Goal: Navigation & Orientation: Find specific page/section

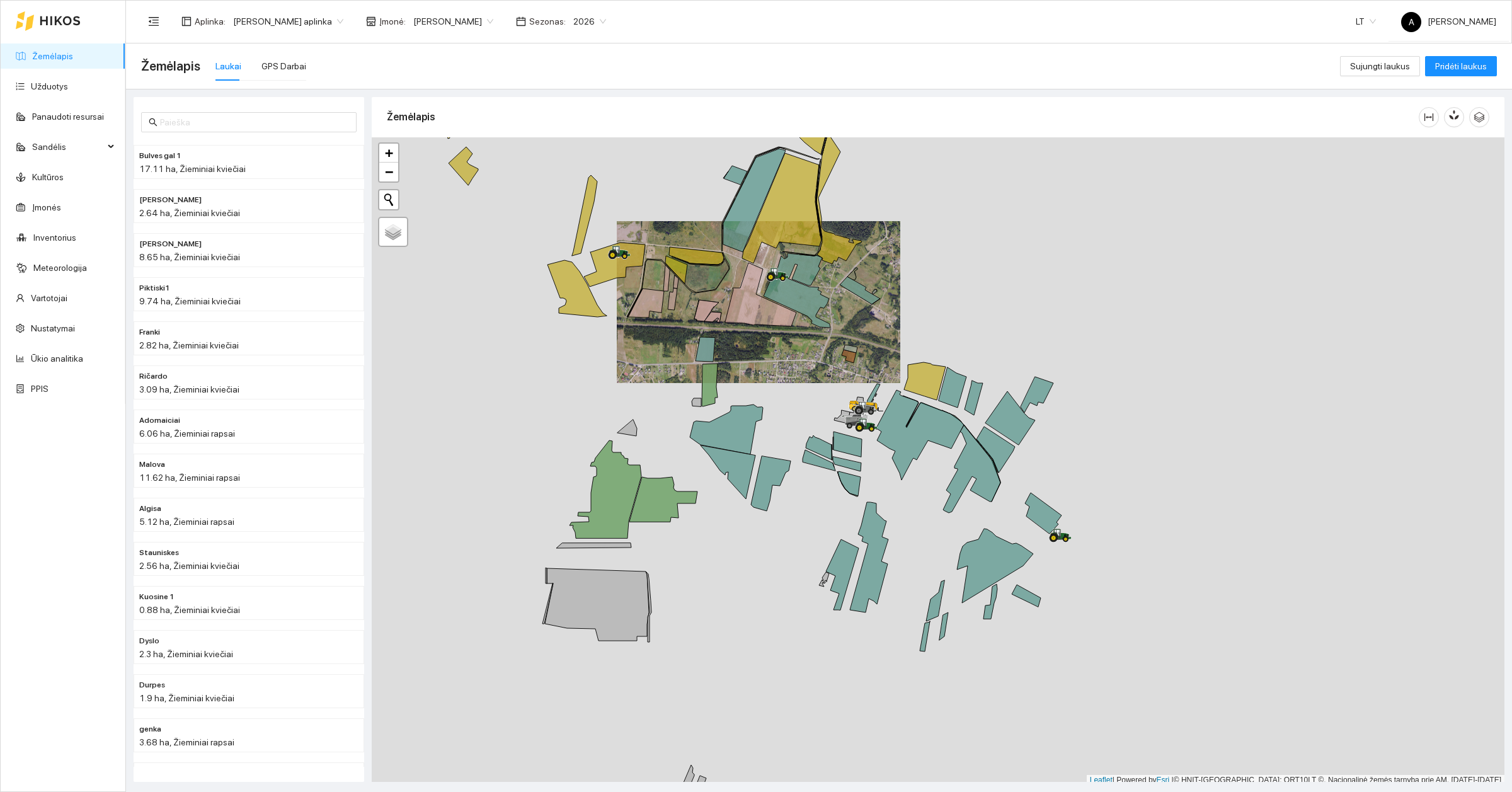
scroll to position [4, 0]
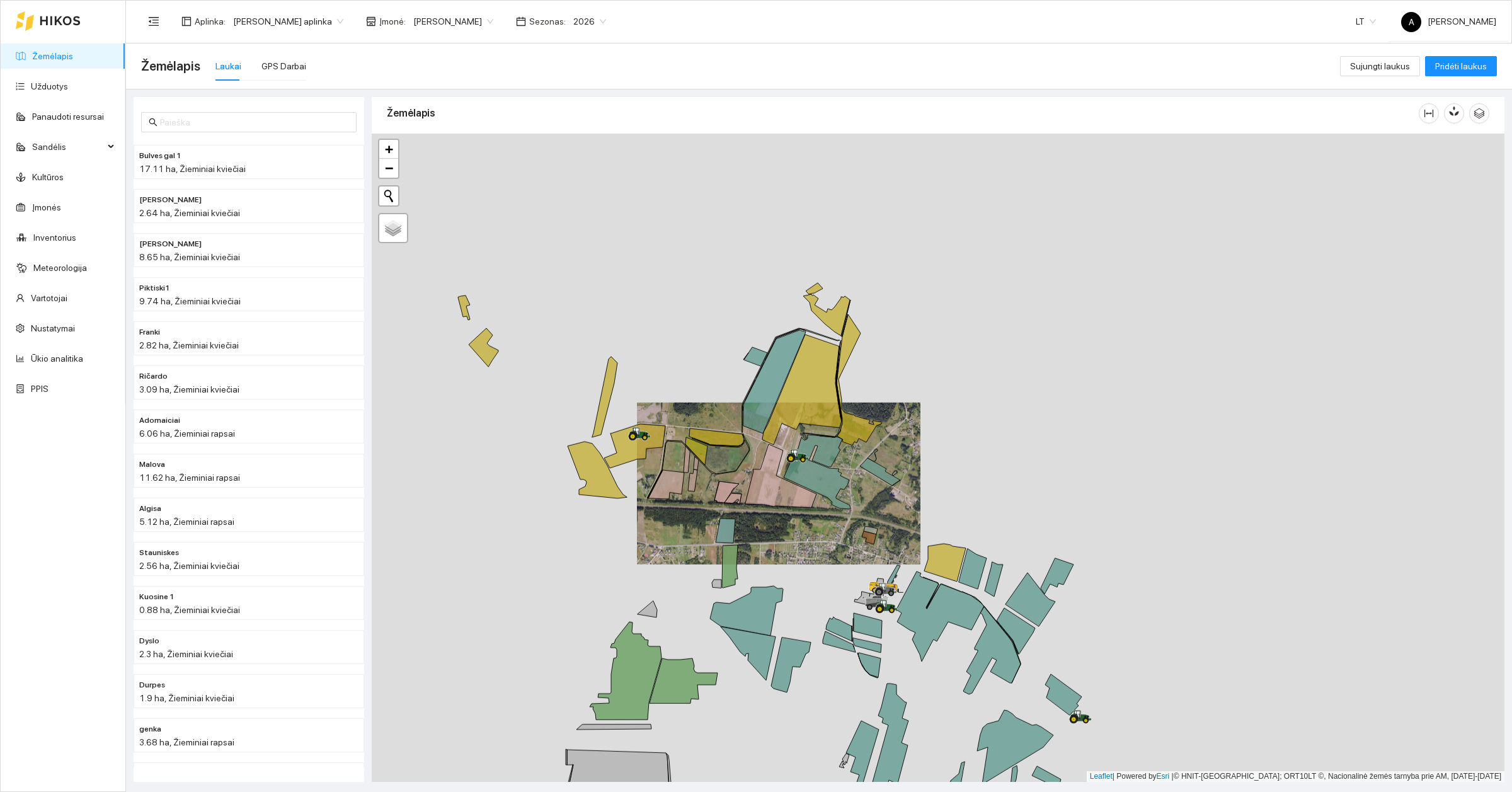
drag, startPoint x: 851, startPoint y: 263, endPoint x: 870, endPoint y: 457, distance: 194.9
click at [871, 457] on div at bounding box center [938, 458] width 1133 height 649
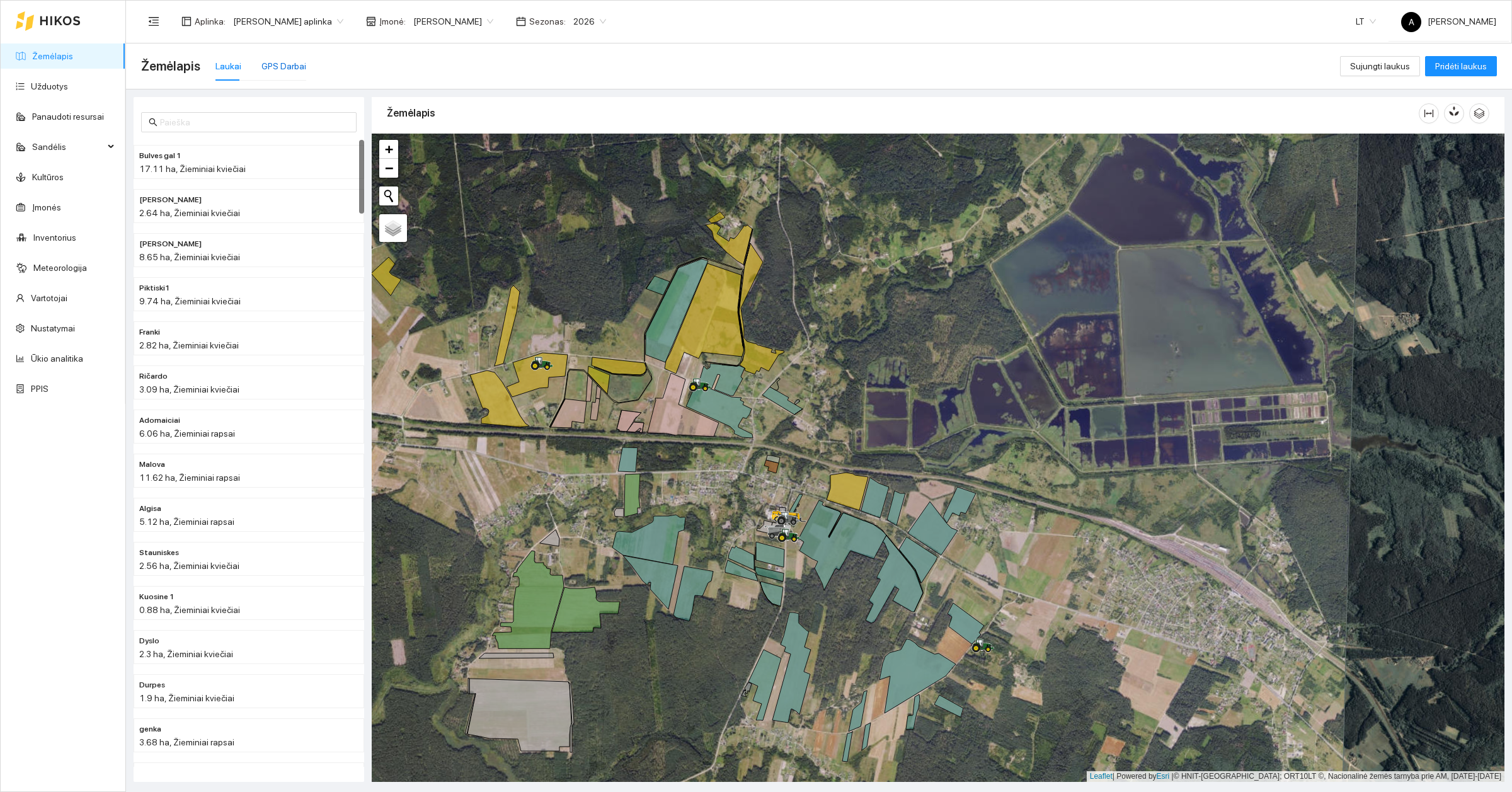
click at [290, 71] on div "GPS Darbai" at bounding box center [284, 66] width 45 height 14
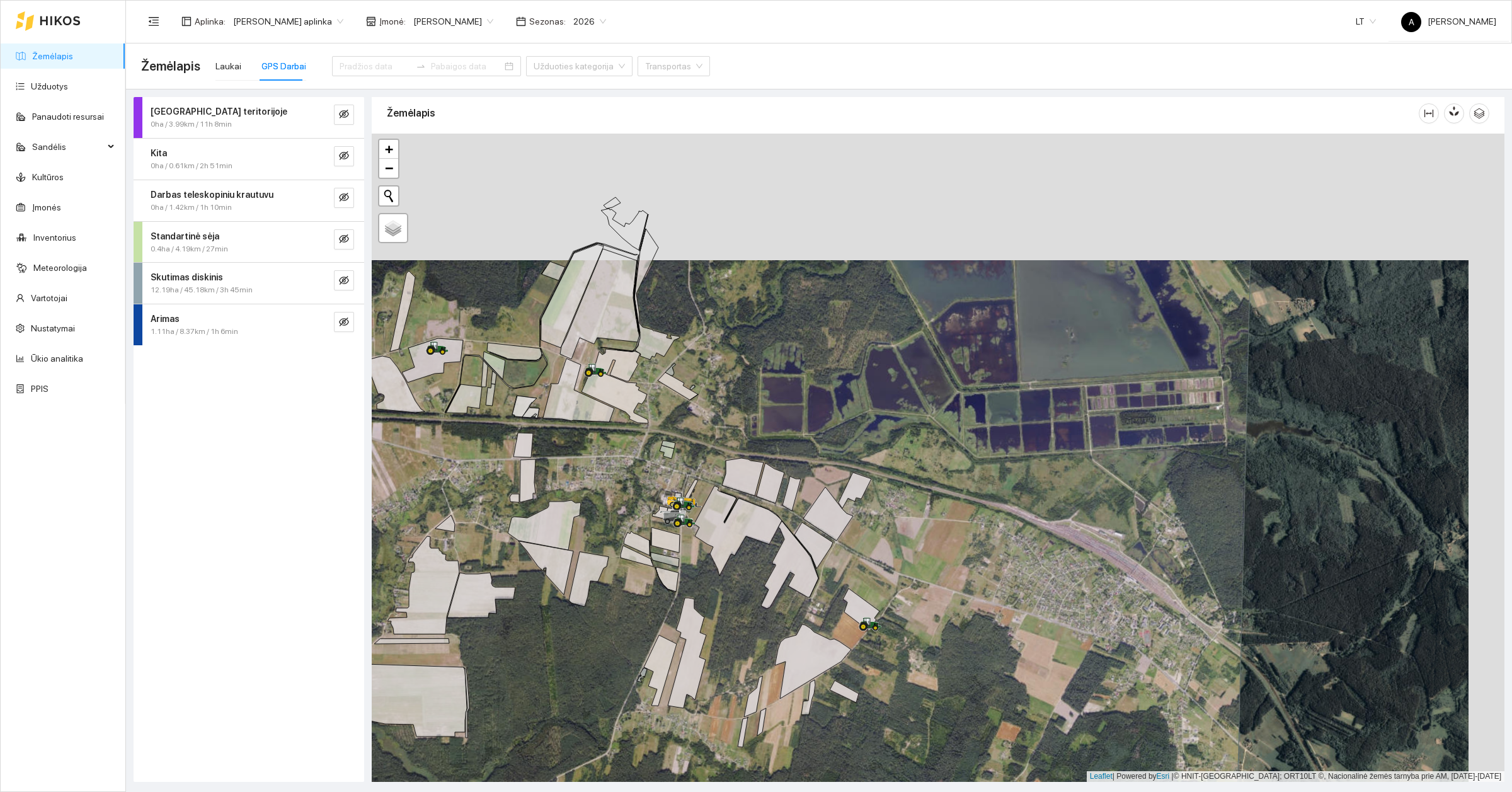
drag, startPoint x: 922, startPoint y: 423, endPoint x: 883, endPoint y: 605, distance: 186.1
click at [883, 605] on div at bounding box center [938, 458] width 1133 height 649
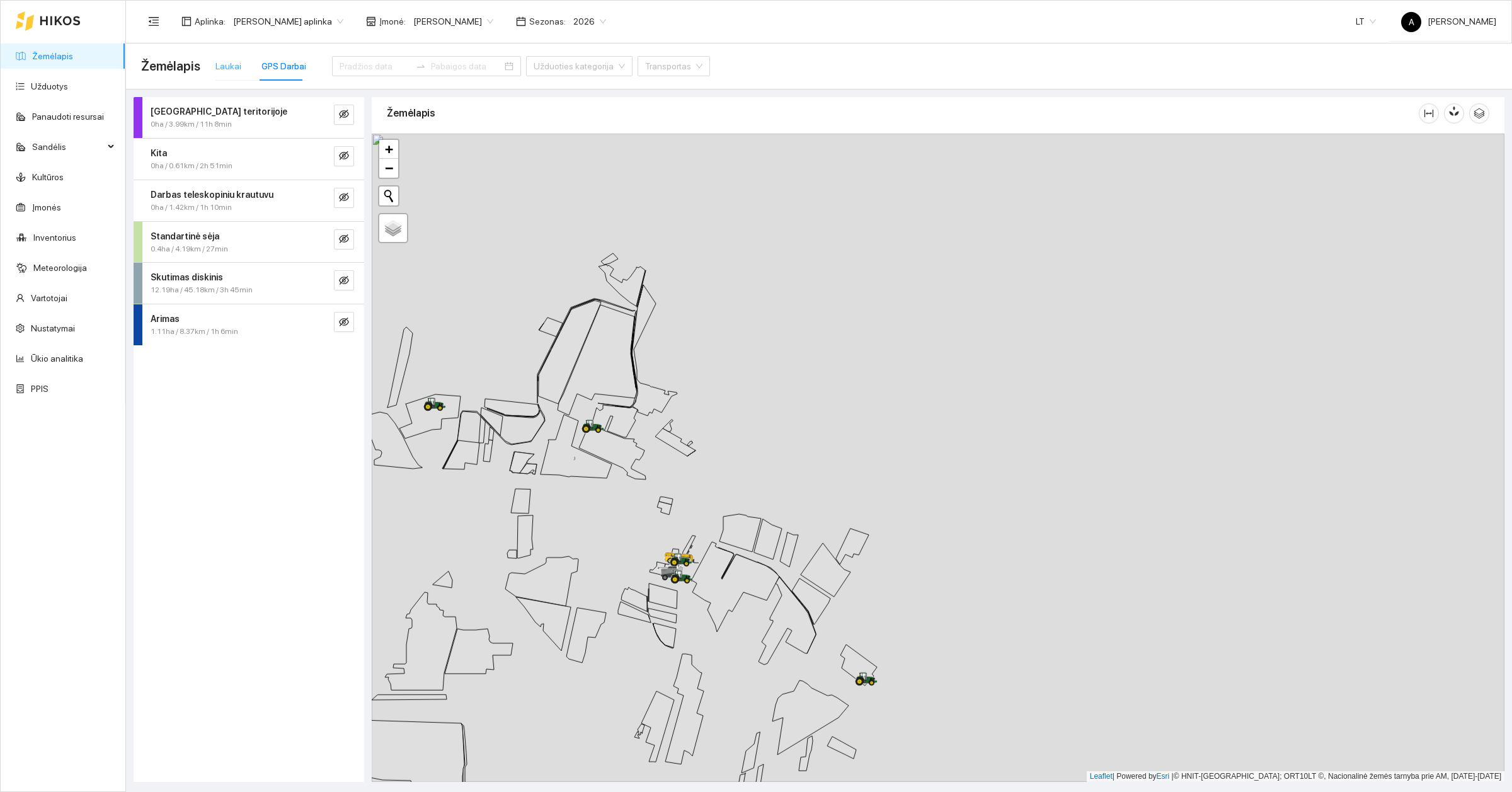
click at [225, 55] on div "Laukai" at bounding box center [228, 66] width 26 height 29
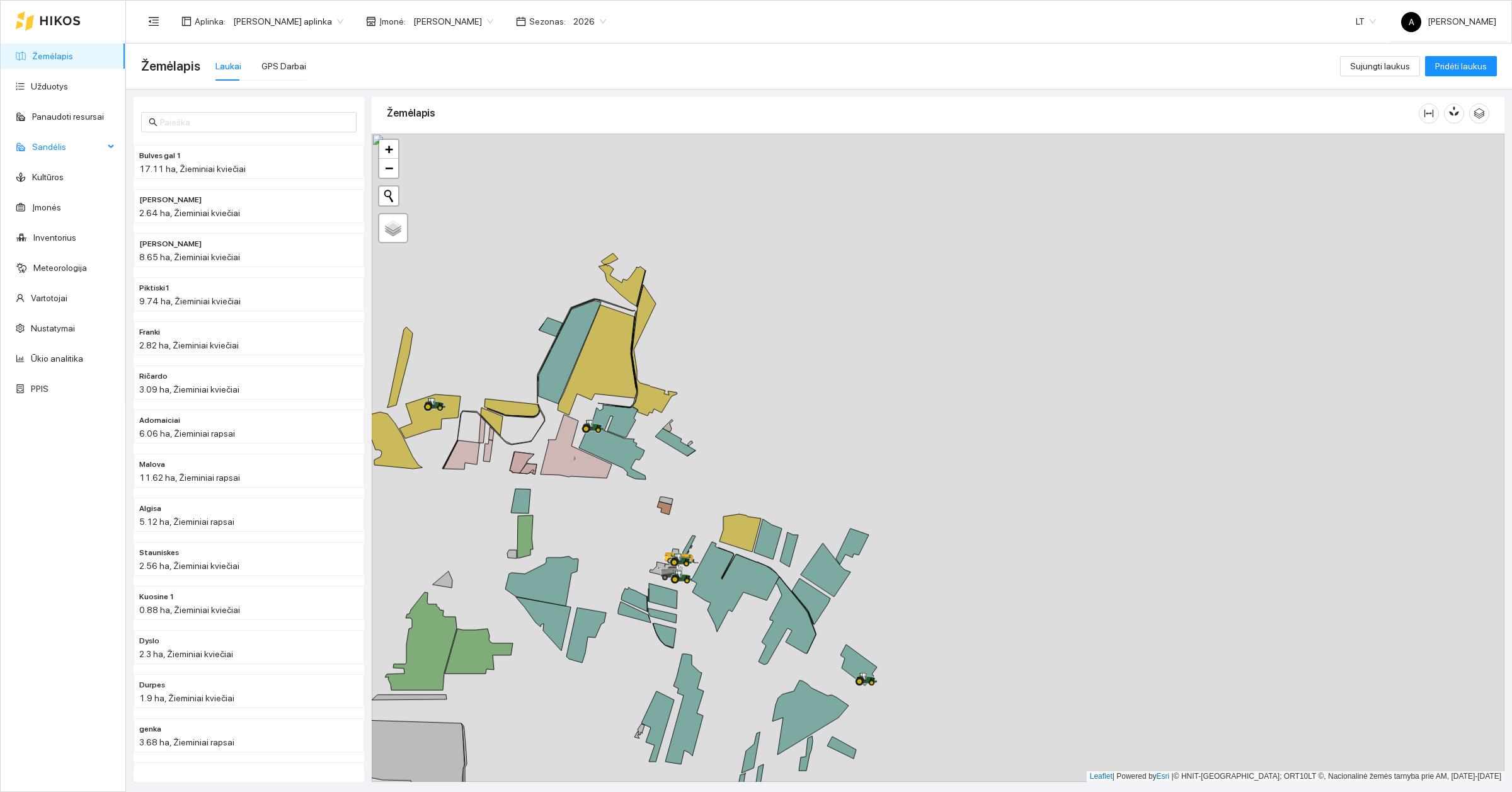
click at [41, 143] on span "Sandėlis" at bounding box center [68, 146] width 72 height 25
click at [42, 182] on link "[PERSON_NAME]" at bounding box center [66, 177] width 69 height 10
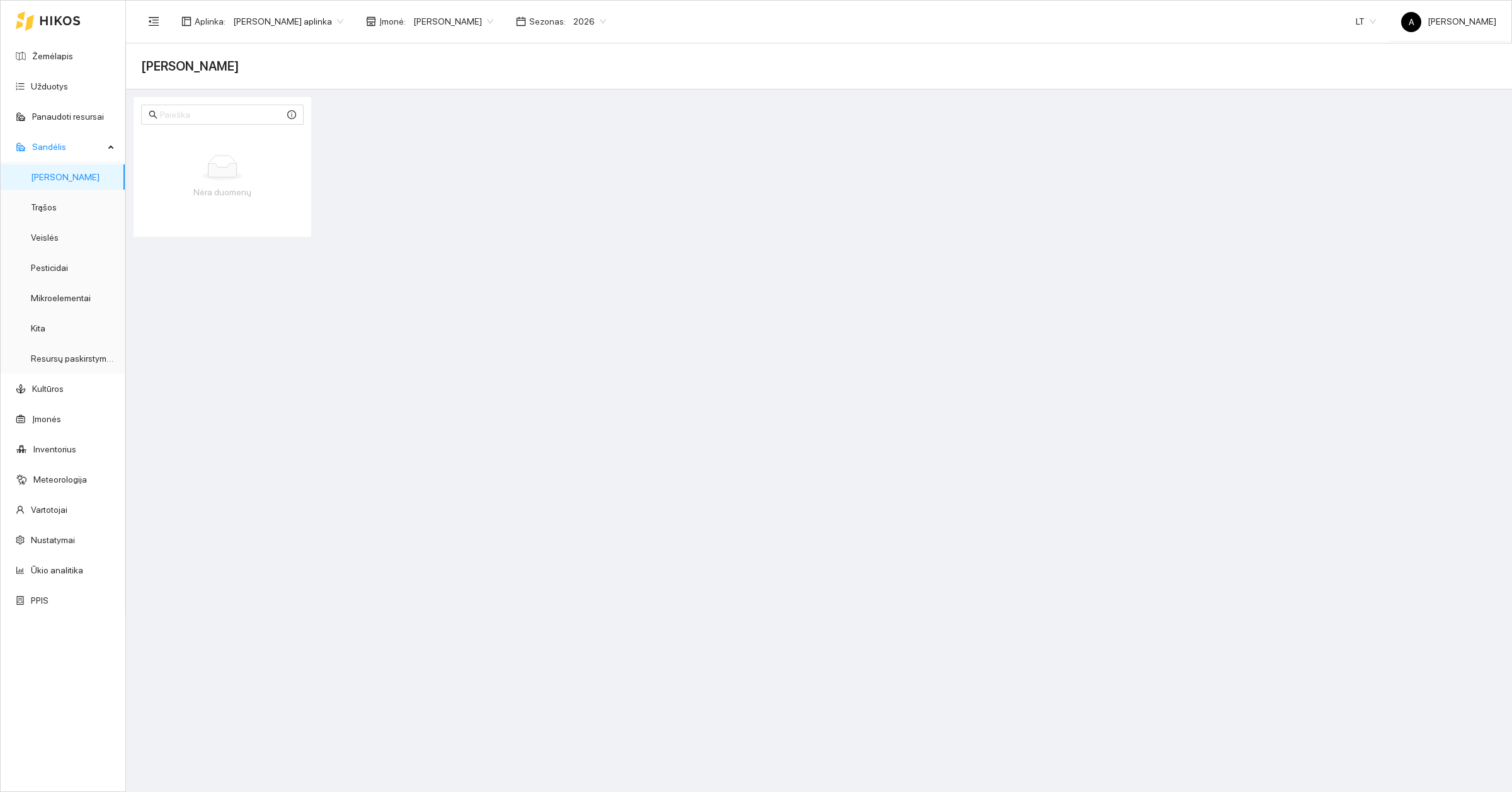
click at [231, 174] on icon at bounding box center [222, 170] width 28 height 14
click at [63, 149] on span "Sandėlis" at bounding box center [68, 146] width 72 height 25
click at [490, 370] on main "[PERSON_NAME] duomenų" at bounding box center [819, 418] width 1386 height 749
click at [44, 57] on link "Žemėlapis" at bounding box center [52, 56] width 41 height 10
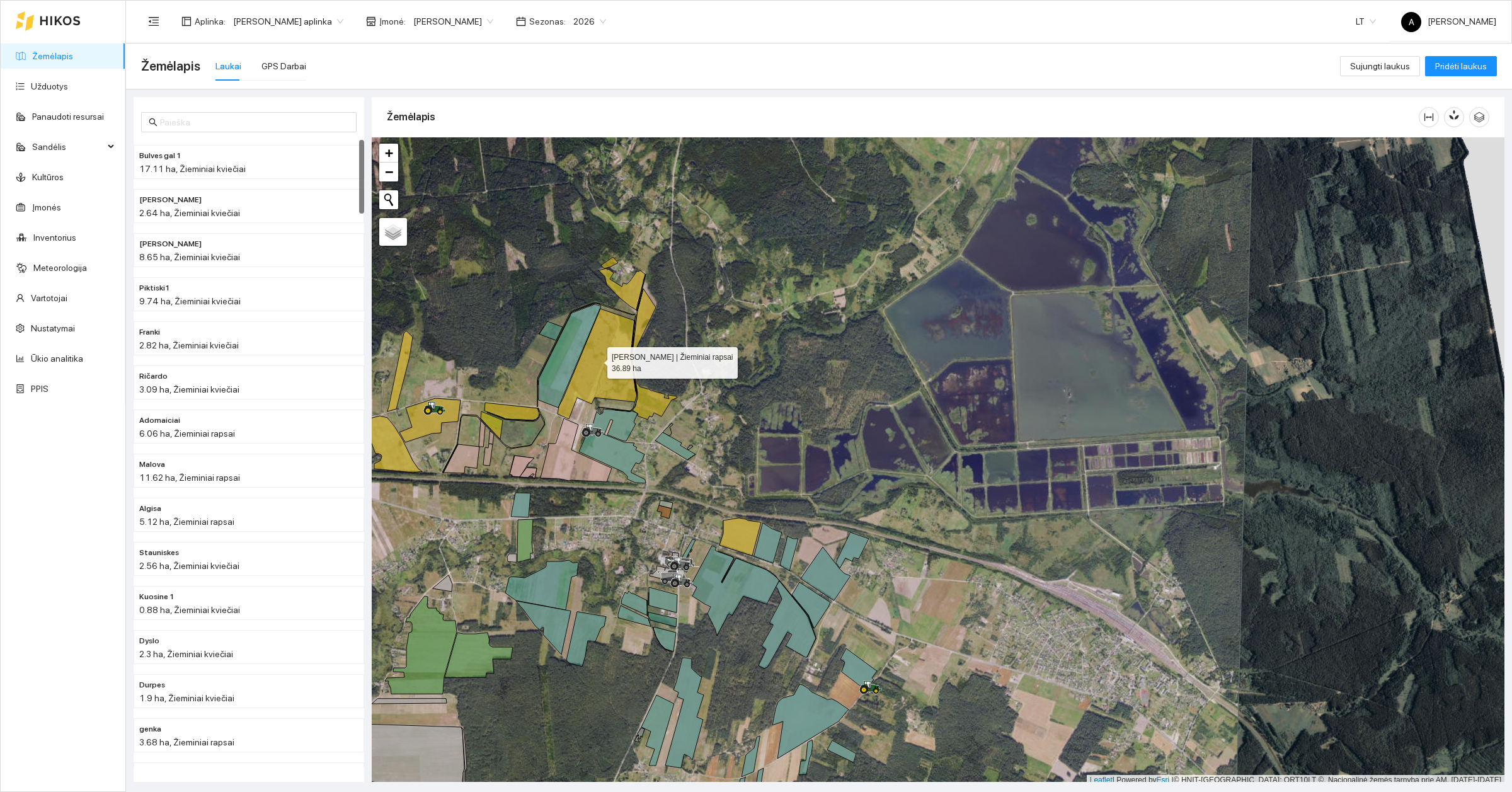
click at [596, 361] on icon at bounding box center [597, 364] width 79 height 111
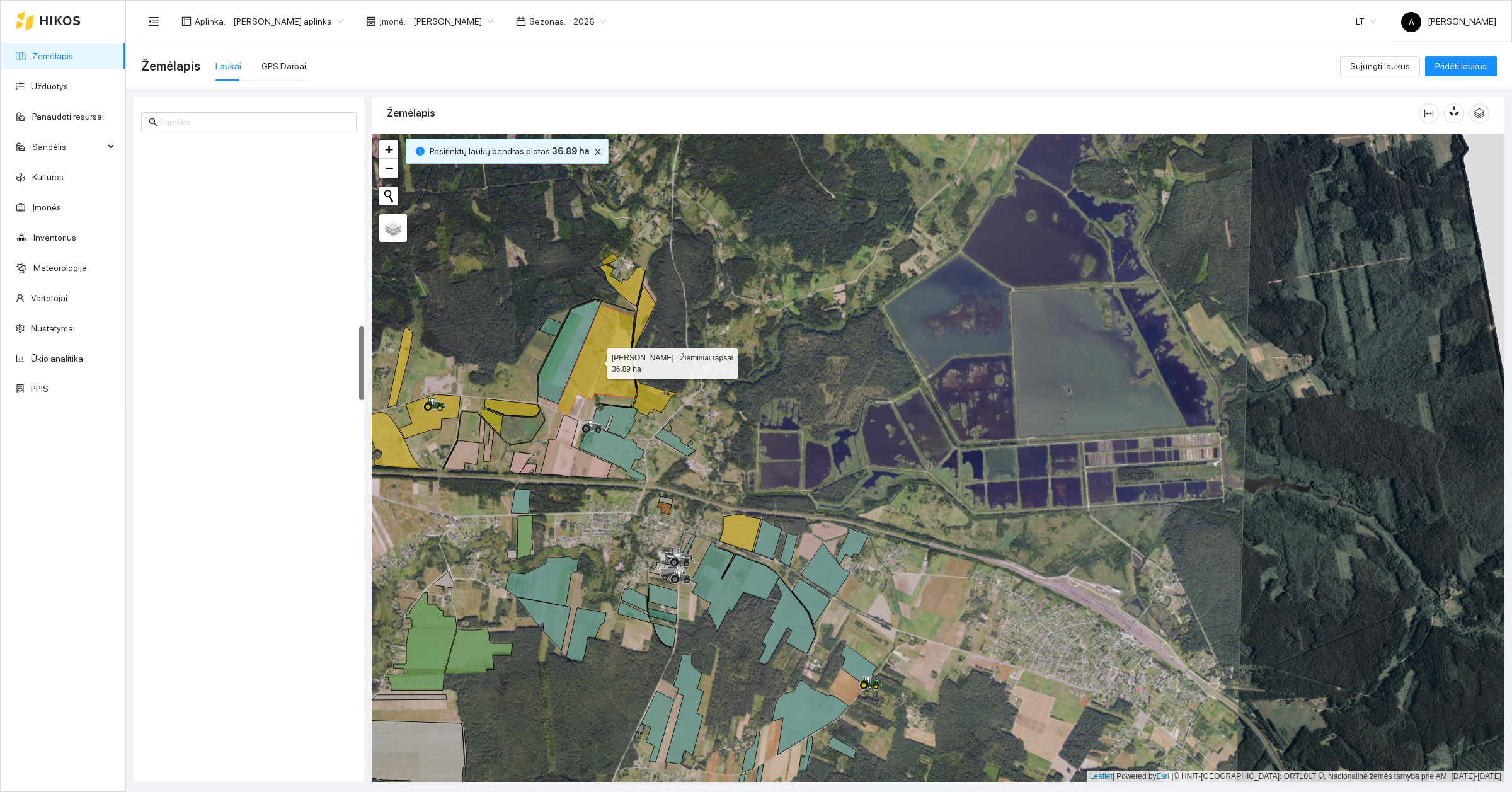
scroll to position [1586, 0]
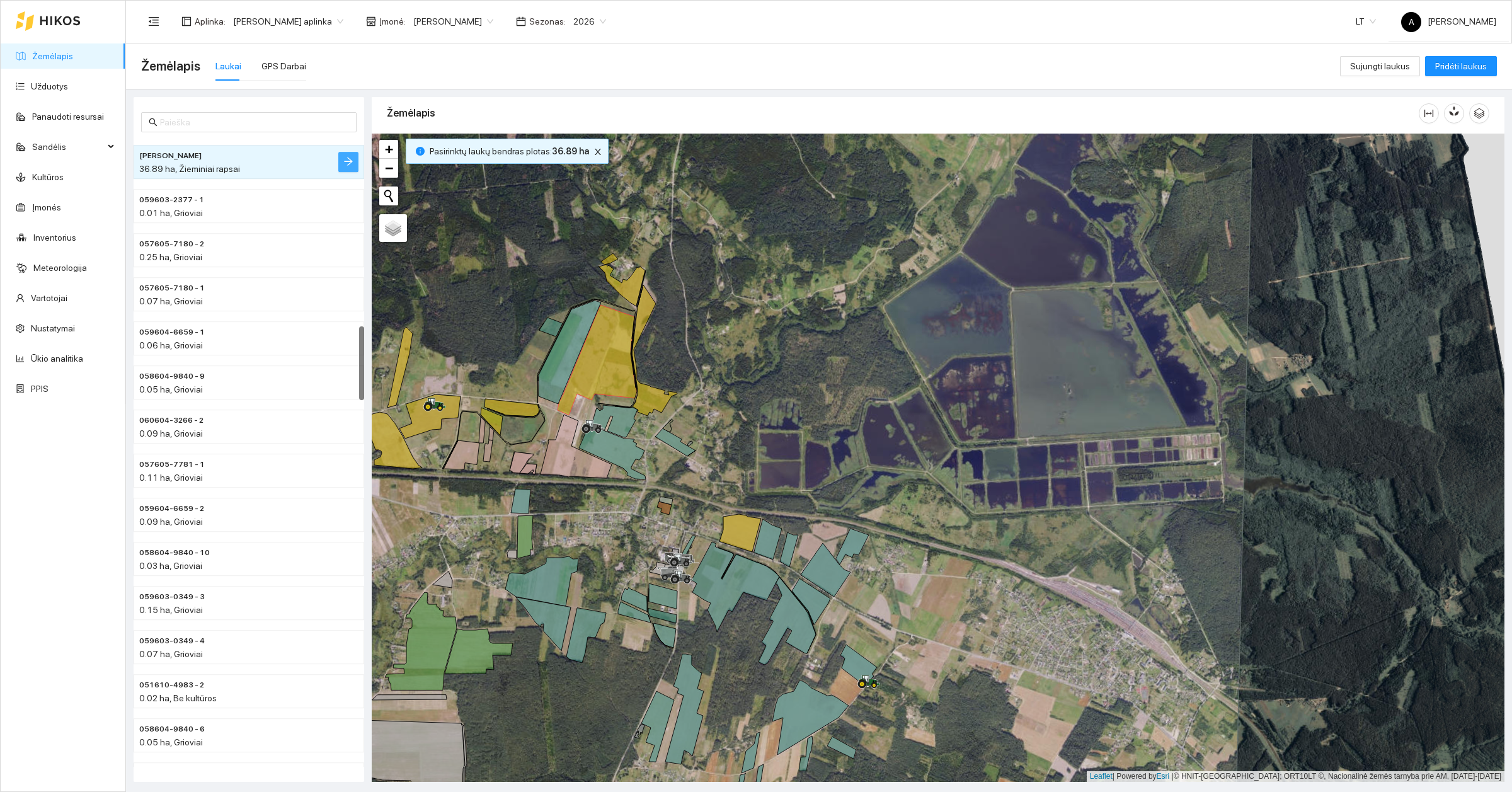
click at [341, 158] on button "button" at bounding box center [348, 161] width 20 height 20
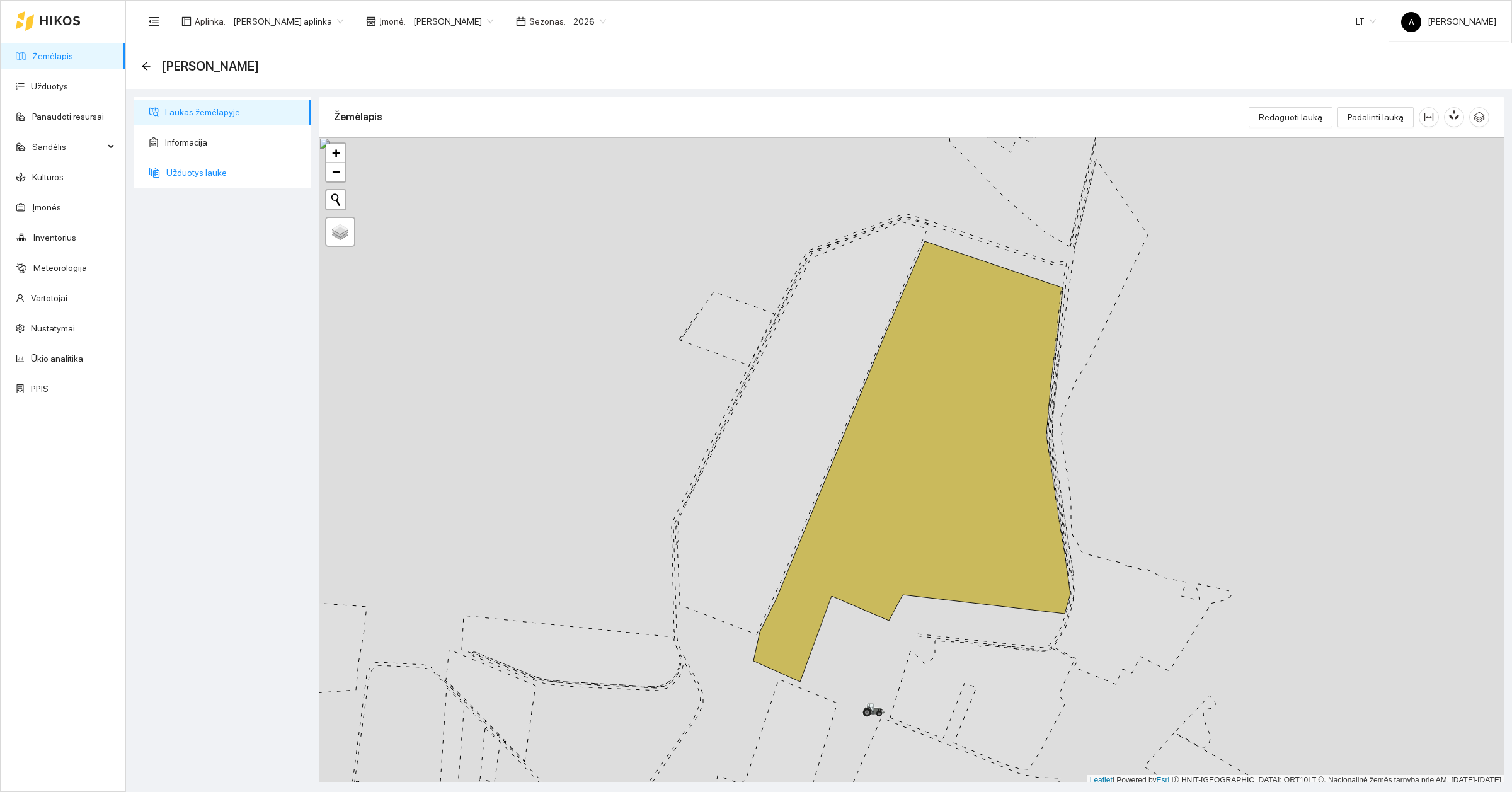
click at [208, 174] on span "Užduotys lauke" at bounding box center [233, 172] width 135 height 25
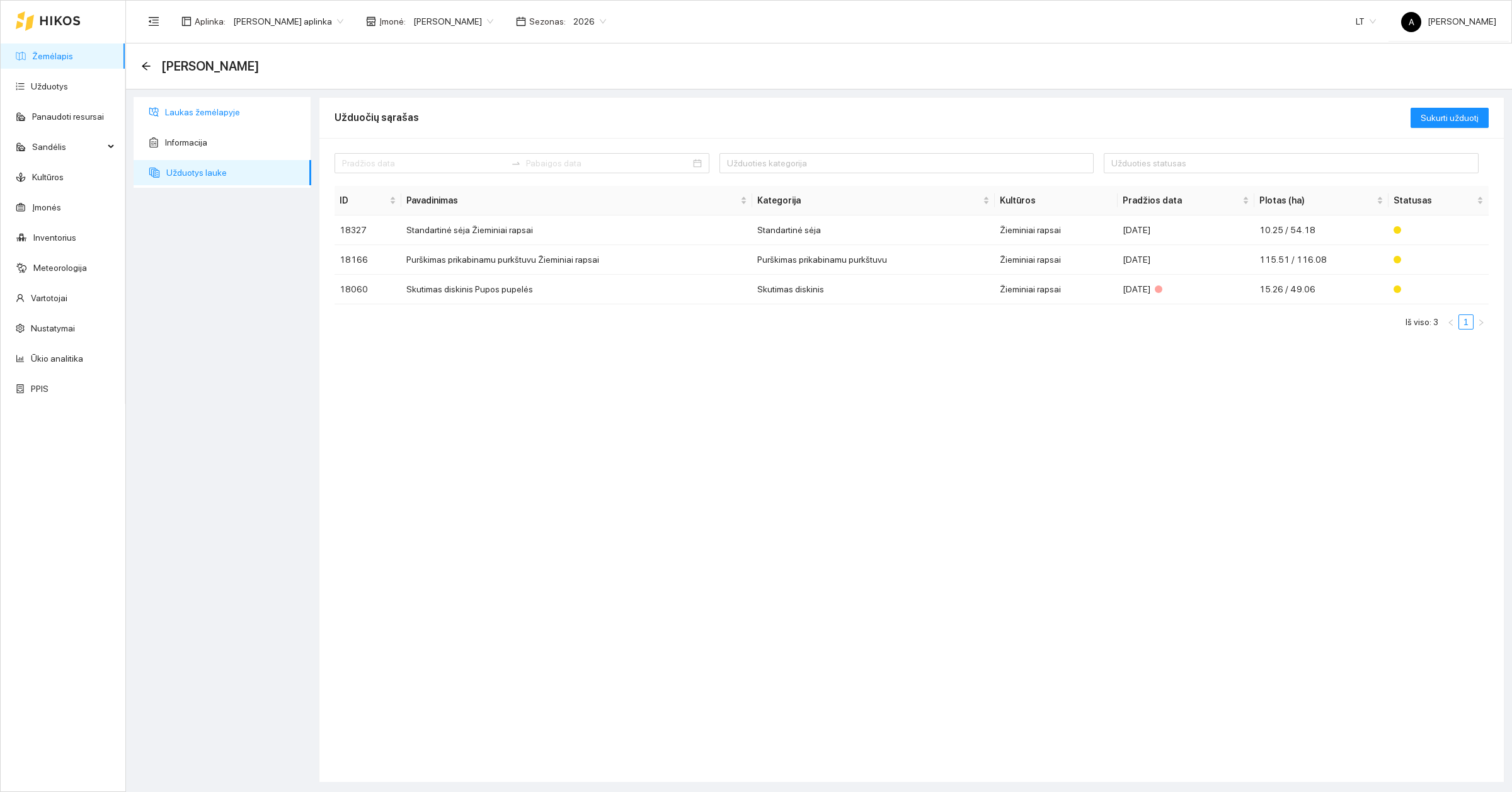
click at [194, 115] on span "Laukas žemėlapyje" at bounding box center [233, 111] width 136 height 25
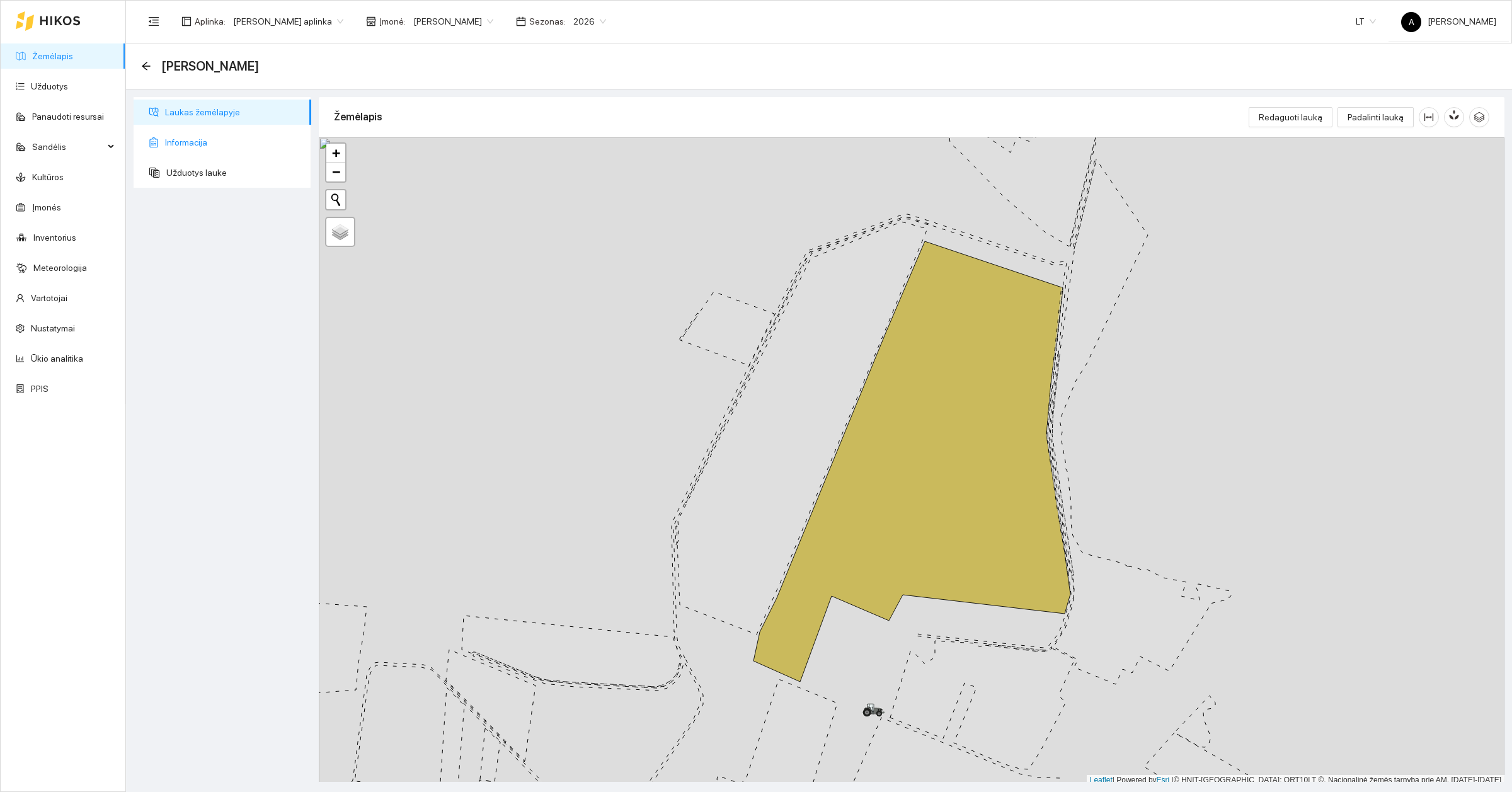
click at [197, 143] on span "Informacija" at bounding box center [233, 142] width 136 height 25
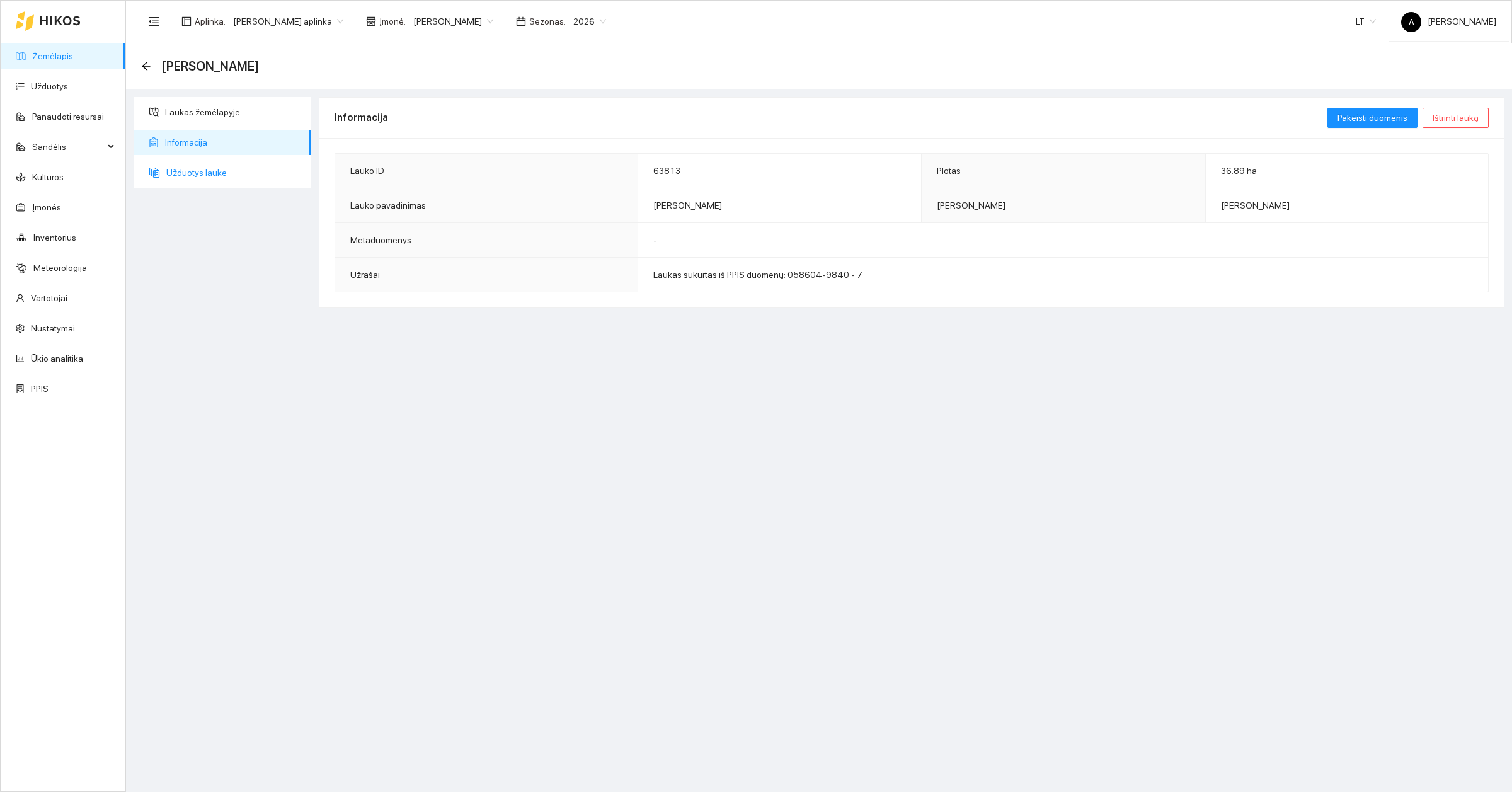
click at [203, 163] on span "Užduotys lauke" at bounding box center [233, 172] width 135 height 25
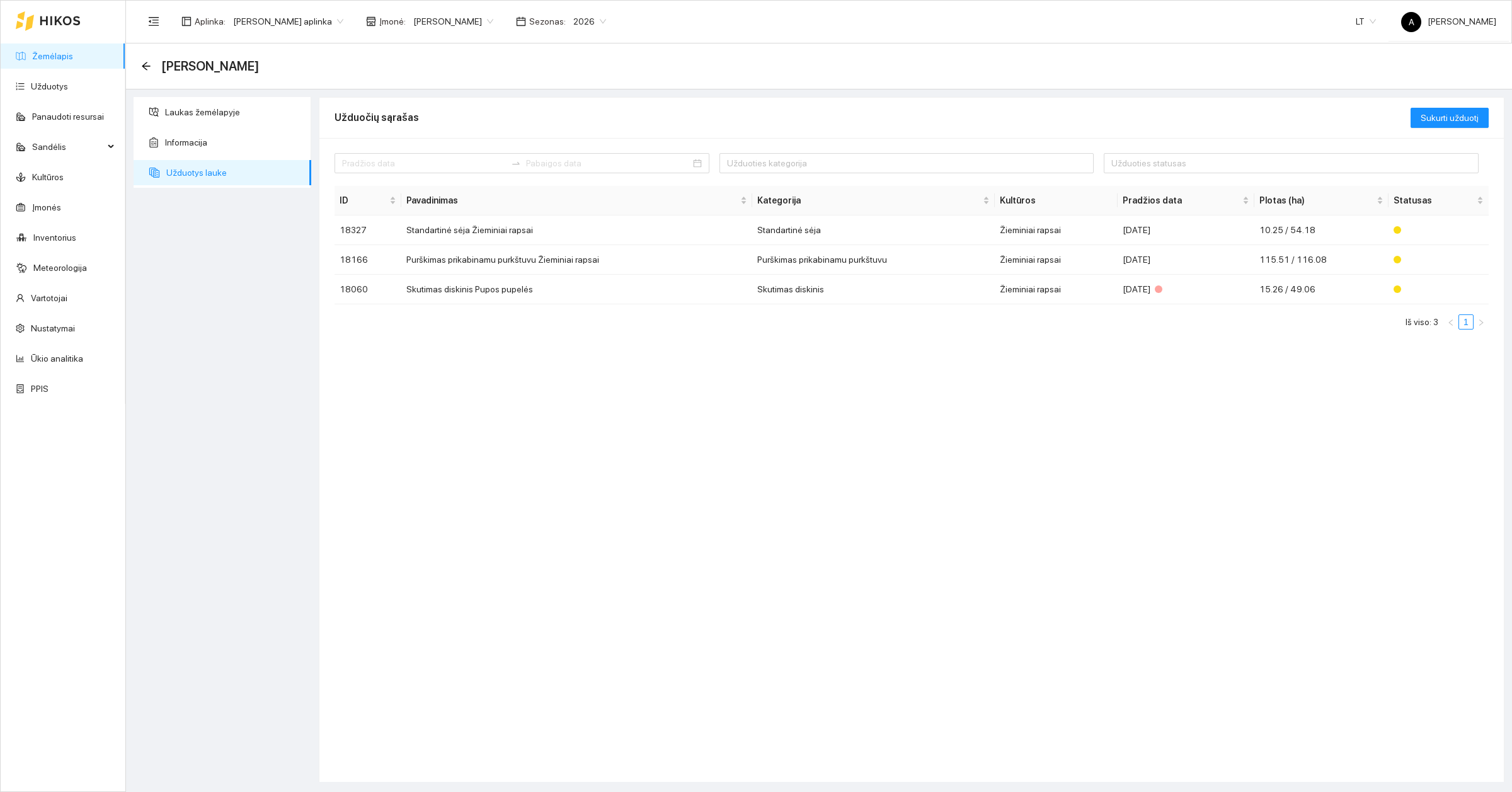
click at [581, 23] on span "2026" at bounding box center [589, 22] width 33 height 19
click at [565, 149] on div "2025" at bounding box center [570, 146] width 33 height 14
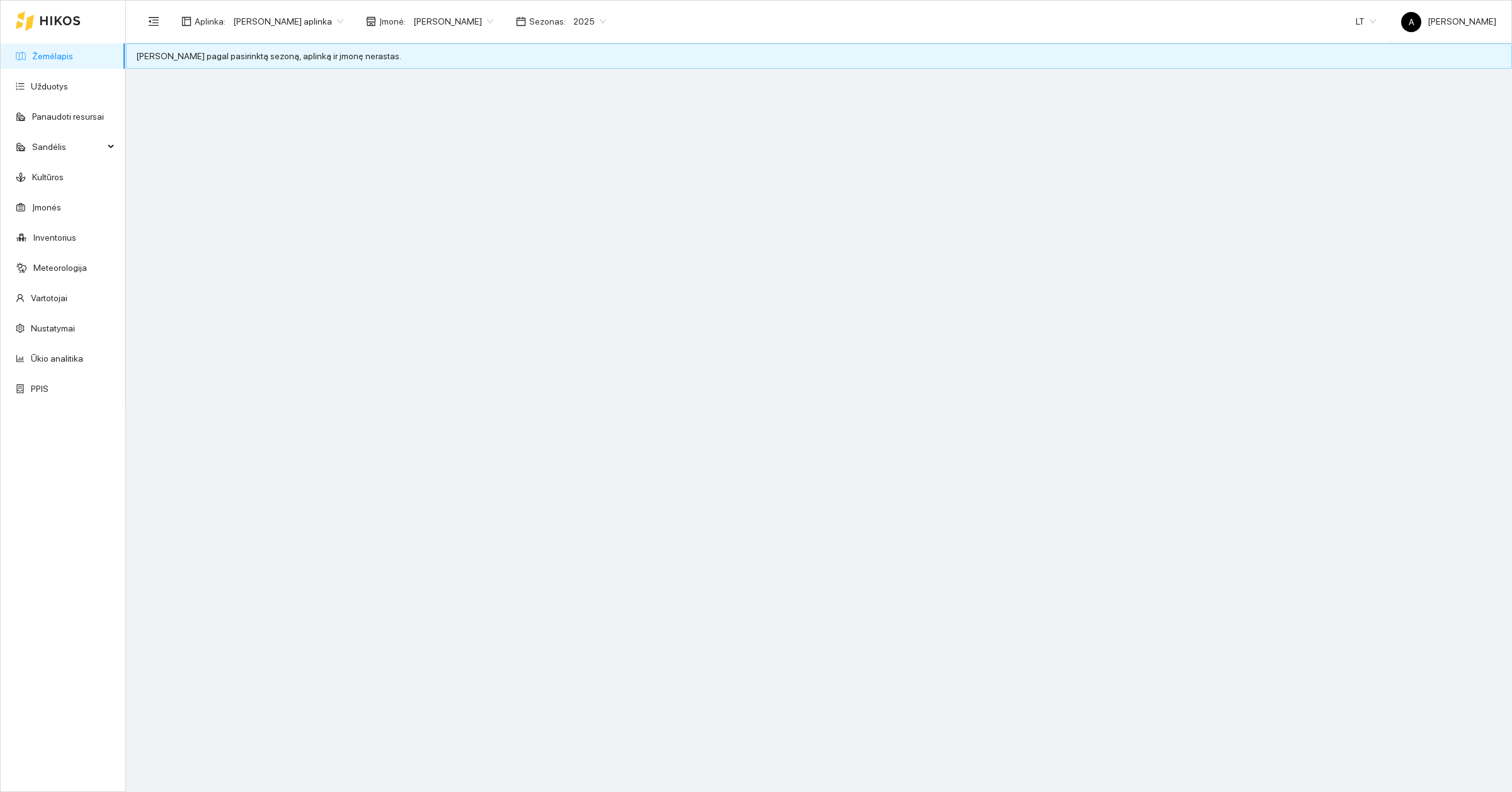
click at [38, 52] on link "Žemėlapis" at bounding box center [52, 56] width 41 height 10
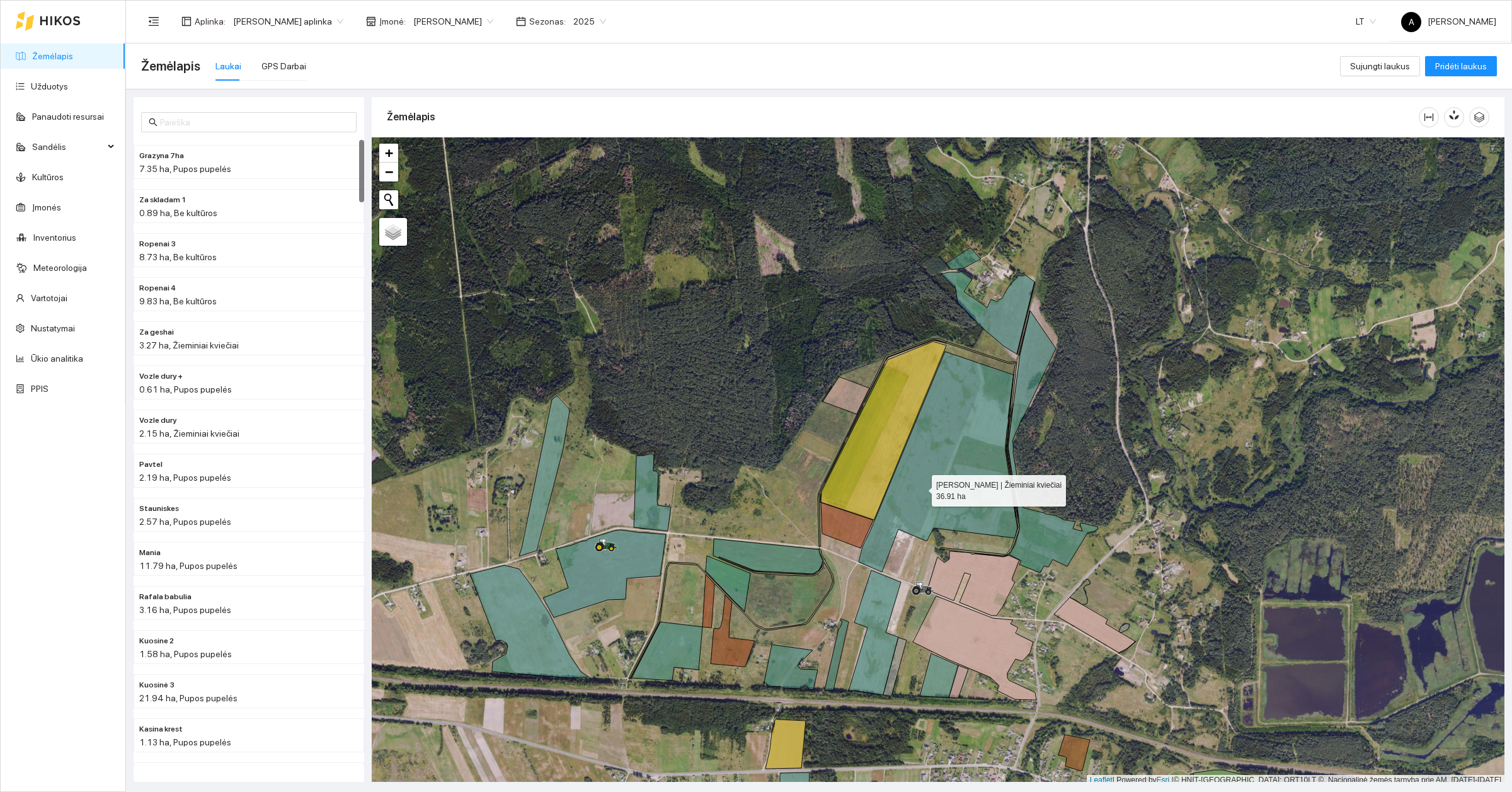
click at [920, 488] on icon at bounding box center [938, 462] width 159 height 220
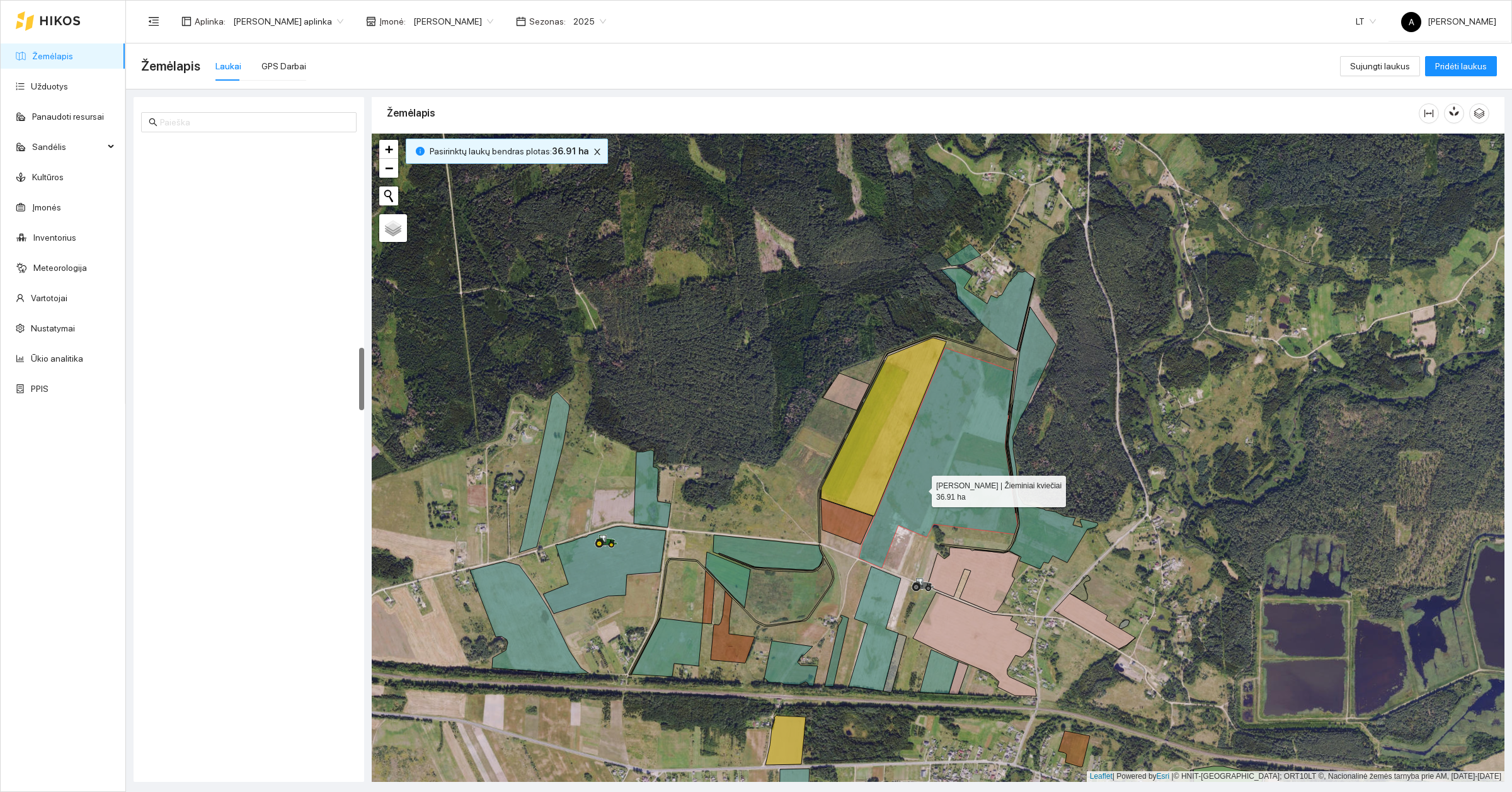
scroll to position [2068, 0]
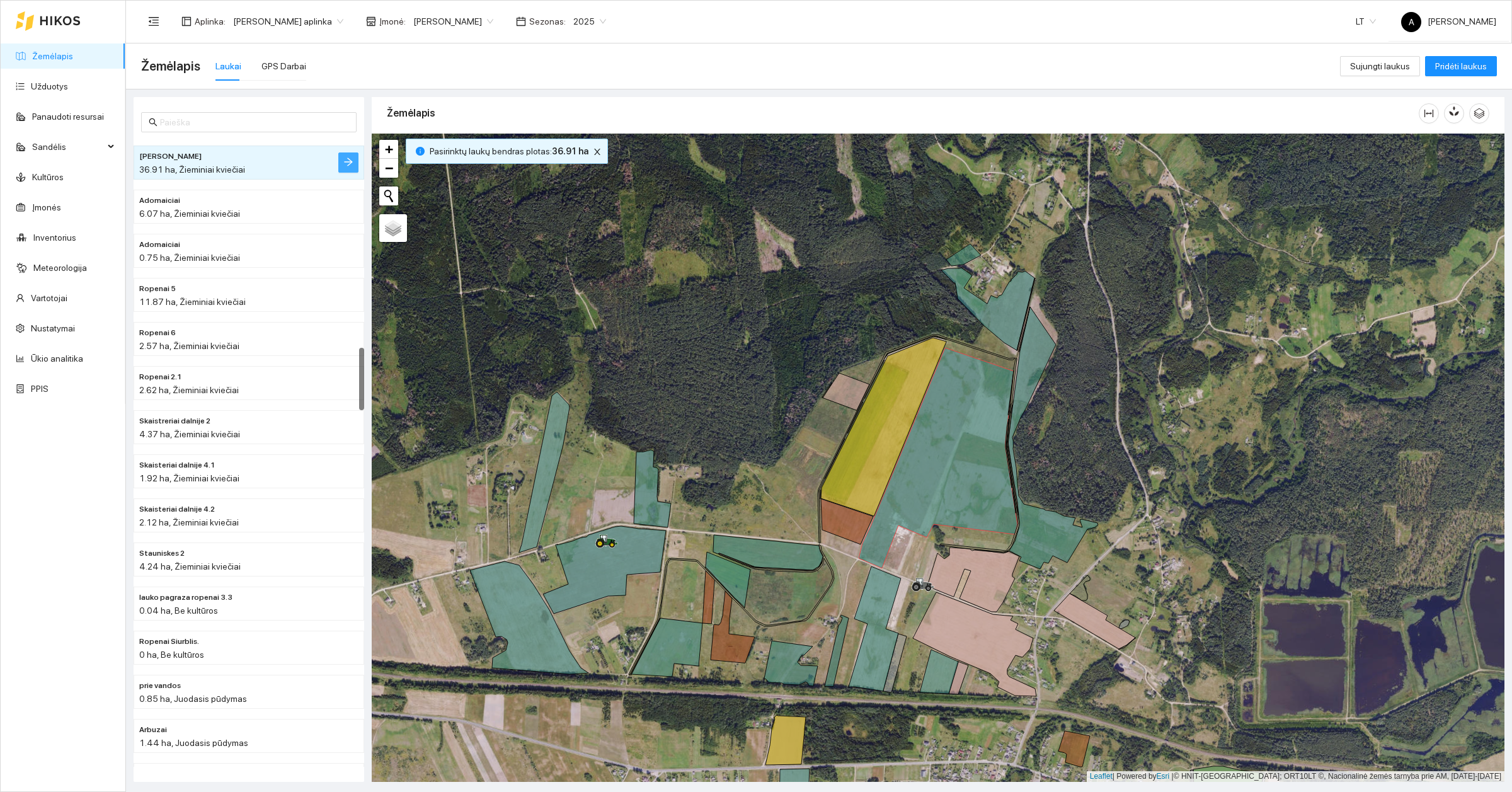
click at [348, 165] on icon "arrow-right" at bounding box center [348, 162] width 8 height 8
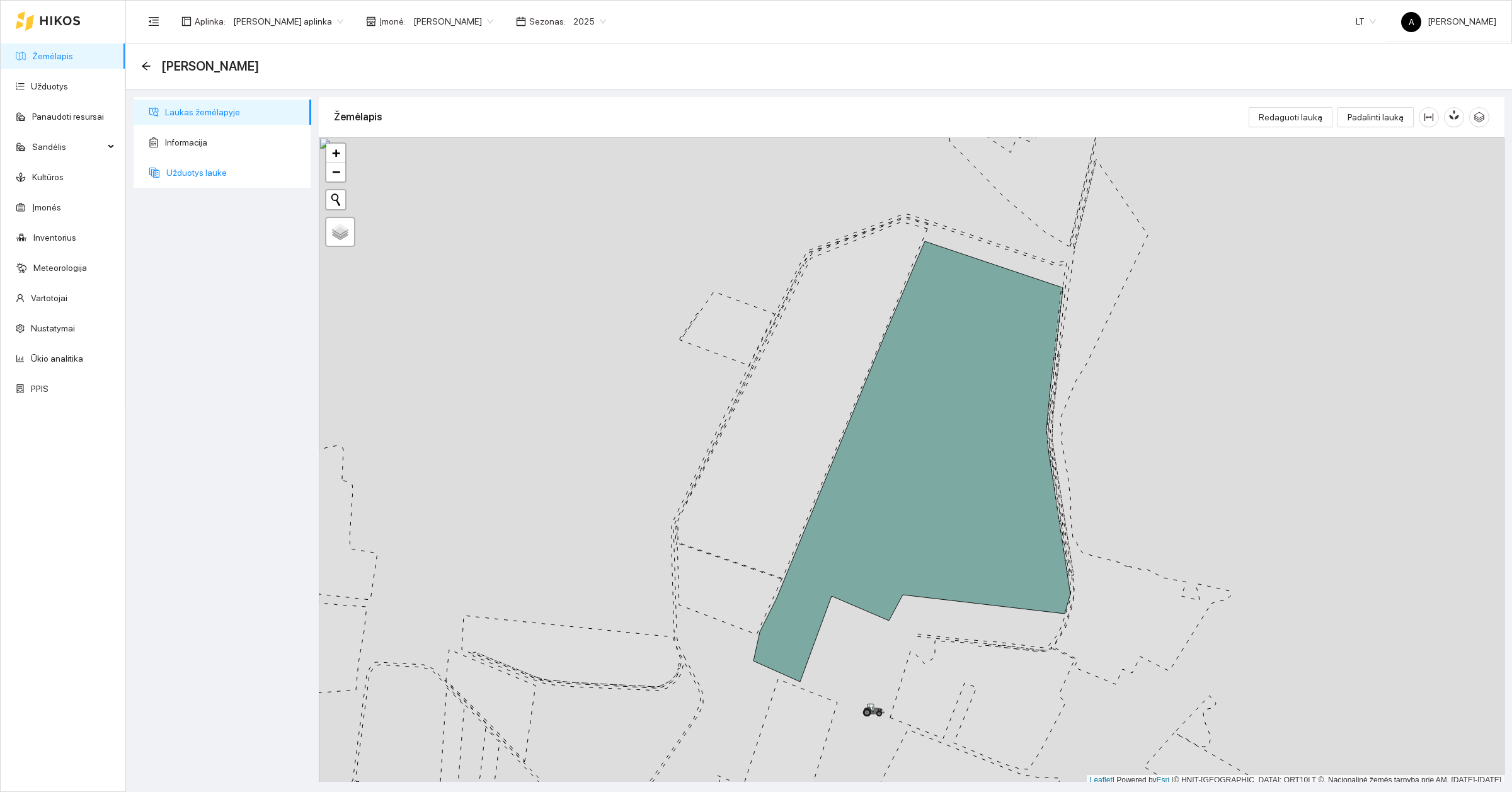
click at [176, 172] on span "Užduotys lauke" at bounding box center [233, 172] width 135 height 25
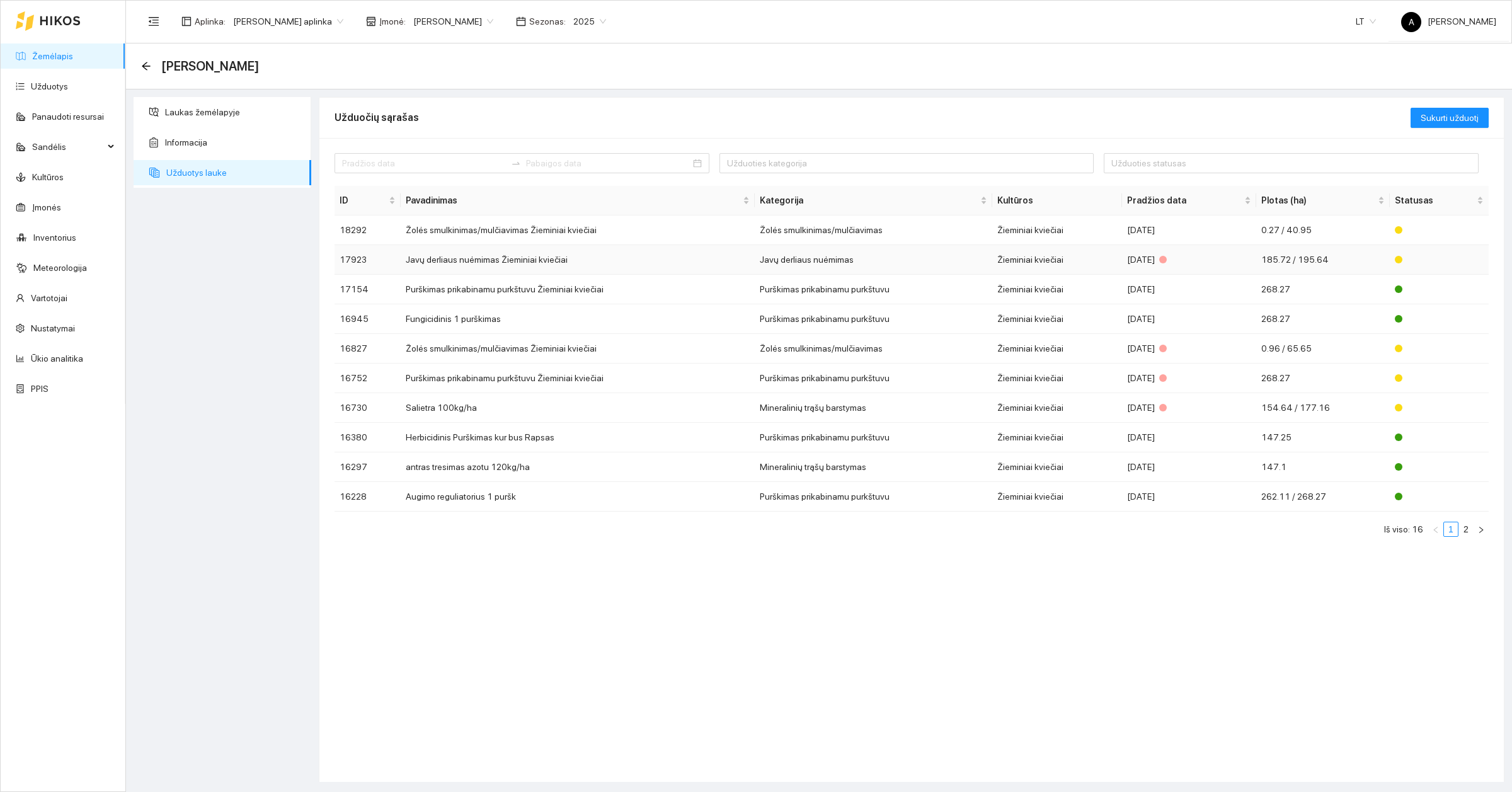
click at [470, 258] on td "Javų derliaus nuėmimas Žieminiai kviečiai" at bounding box center [577, 260] width 354 height 30
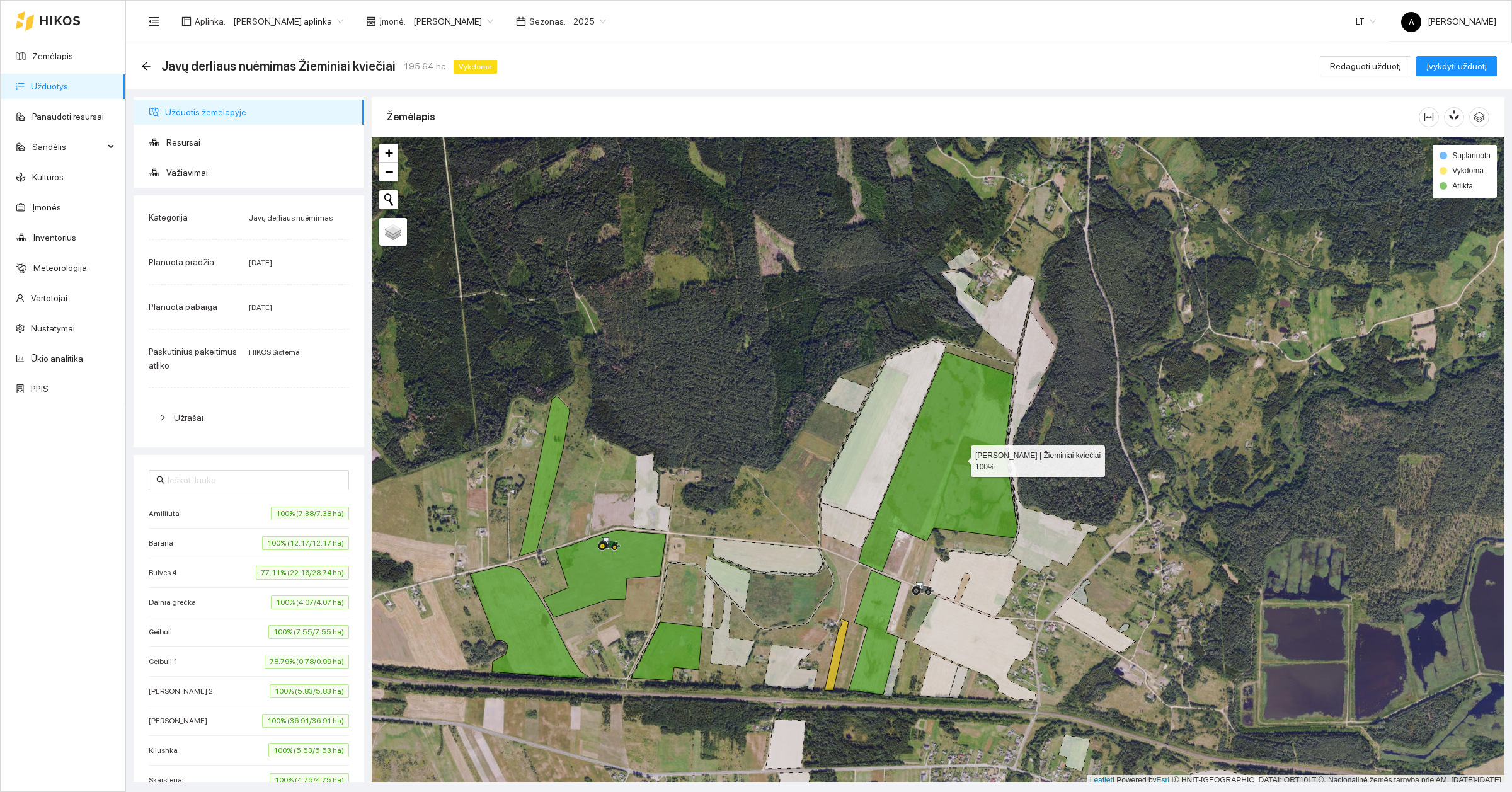
click at [960, 459] on icon at bounding box center [938, 462] width 159 height 220
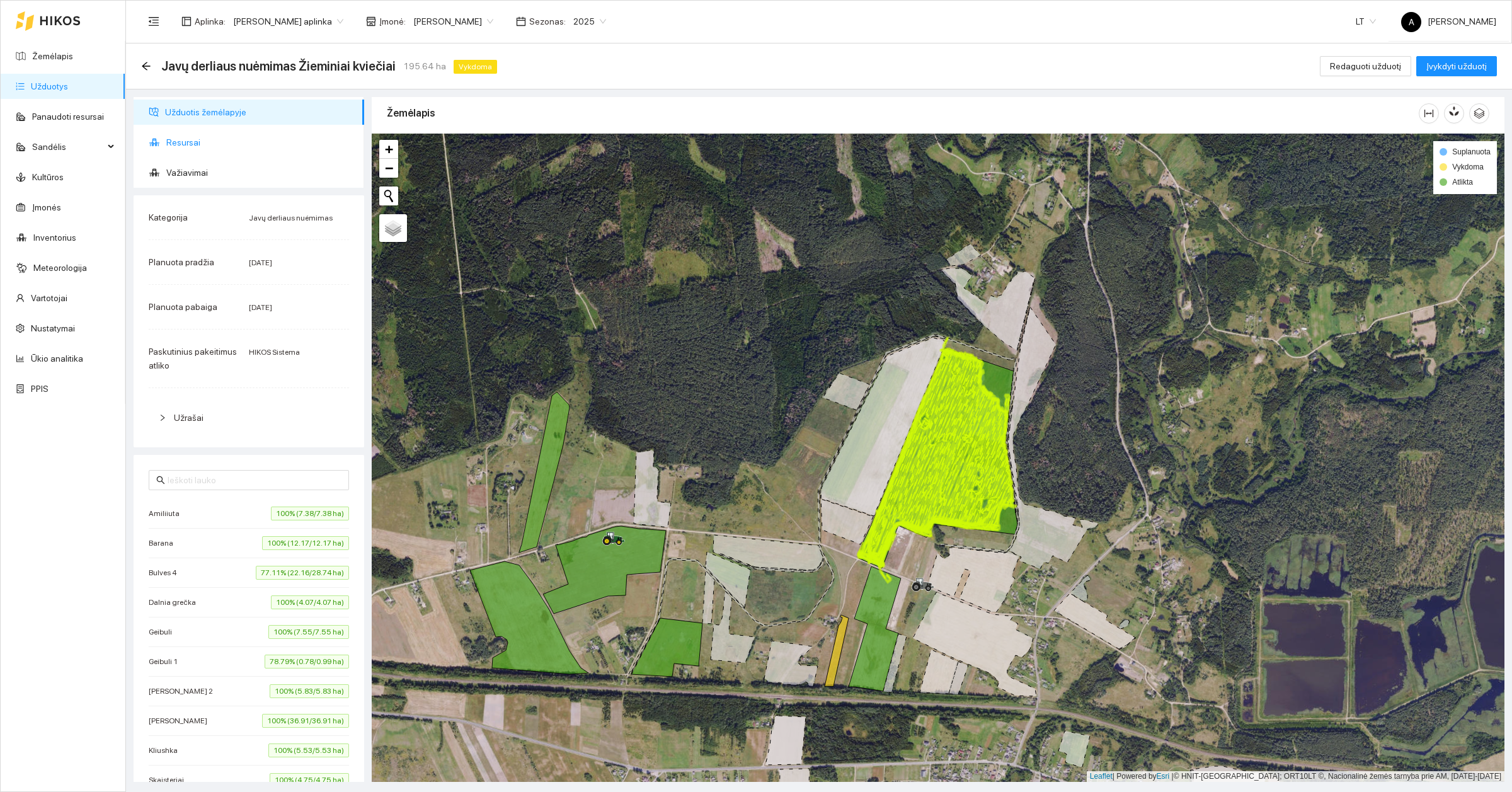
click at [164, 143] on li "Resursai" at bounding box center [249, 142] width 231 height 25
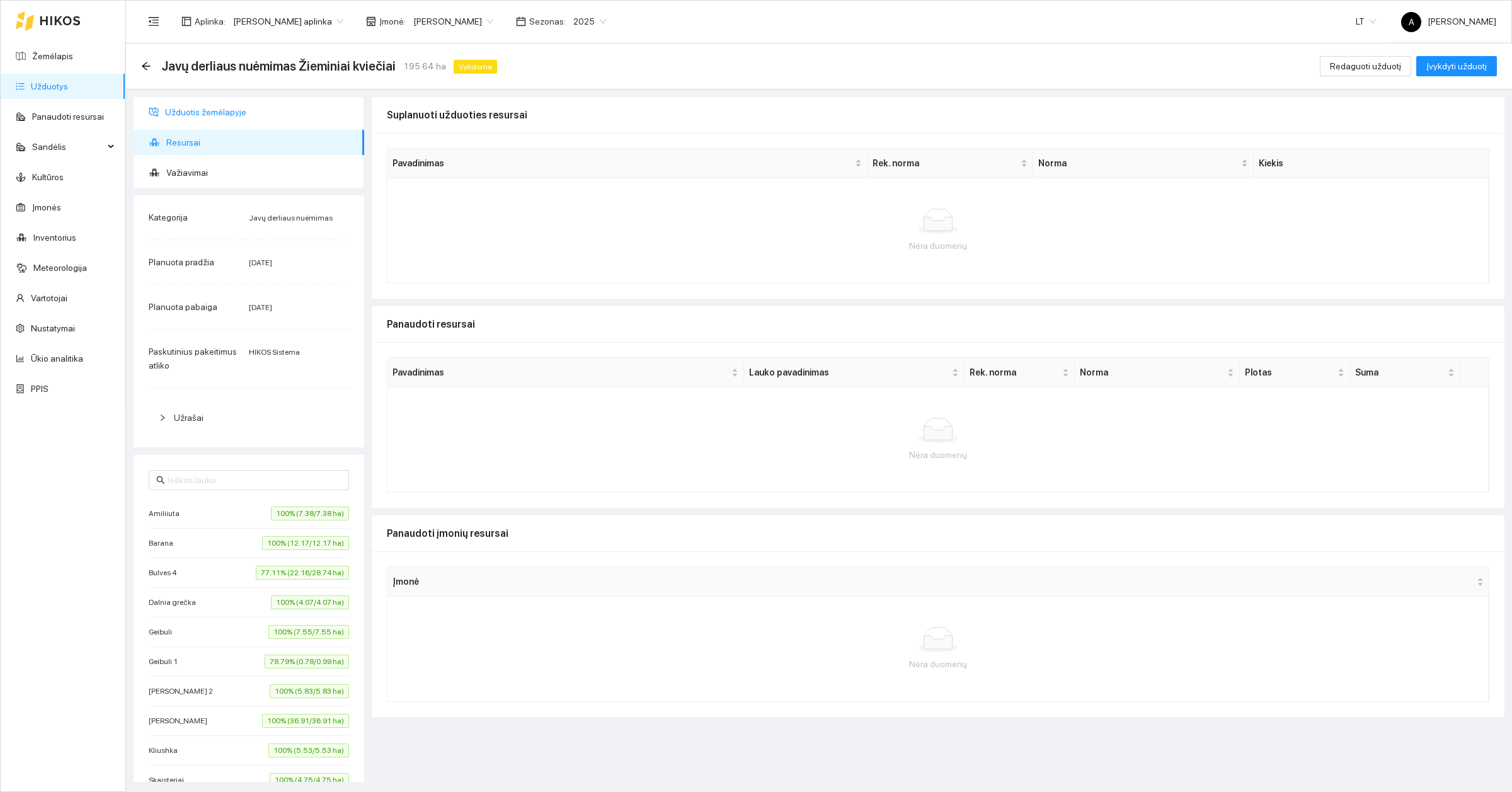
click at [168, 119] on span "Užduotis žemėlapyje" at bounding box center [260, 111] width 189 height 25
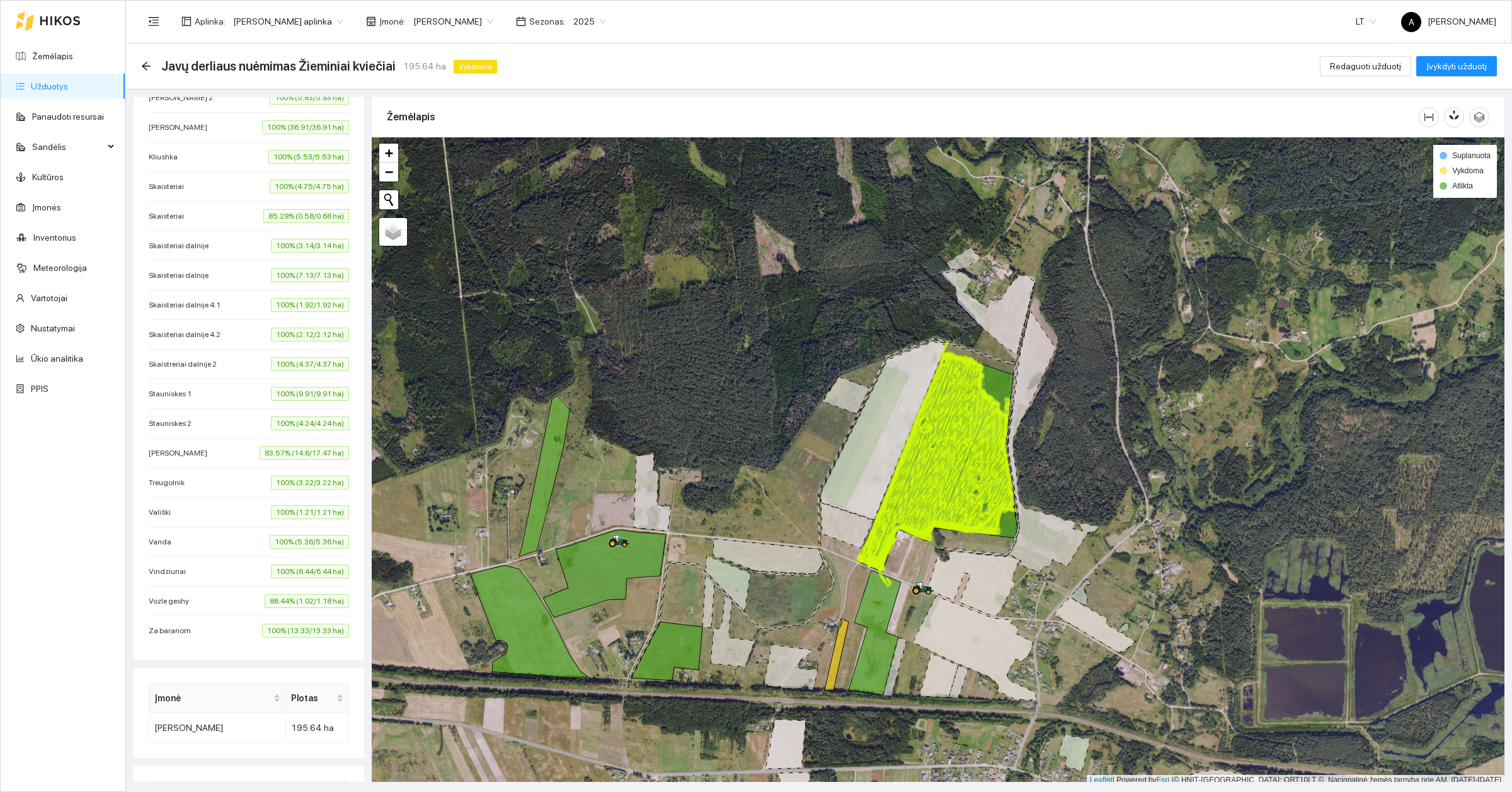
scroll to position [630, 0]
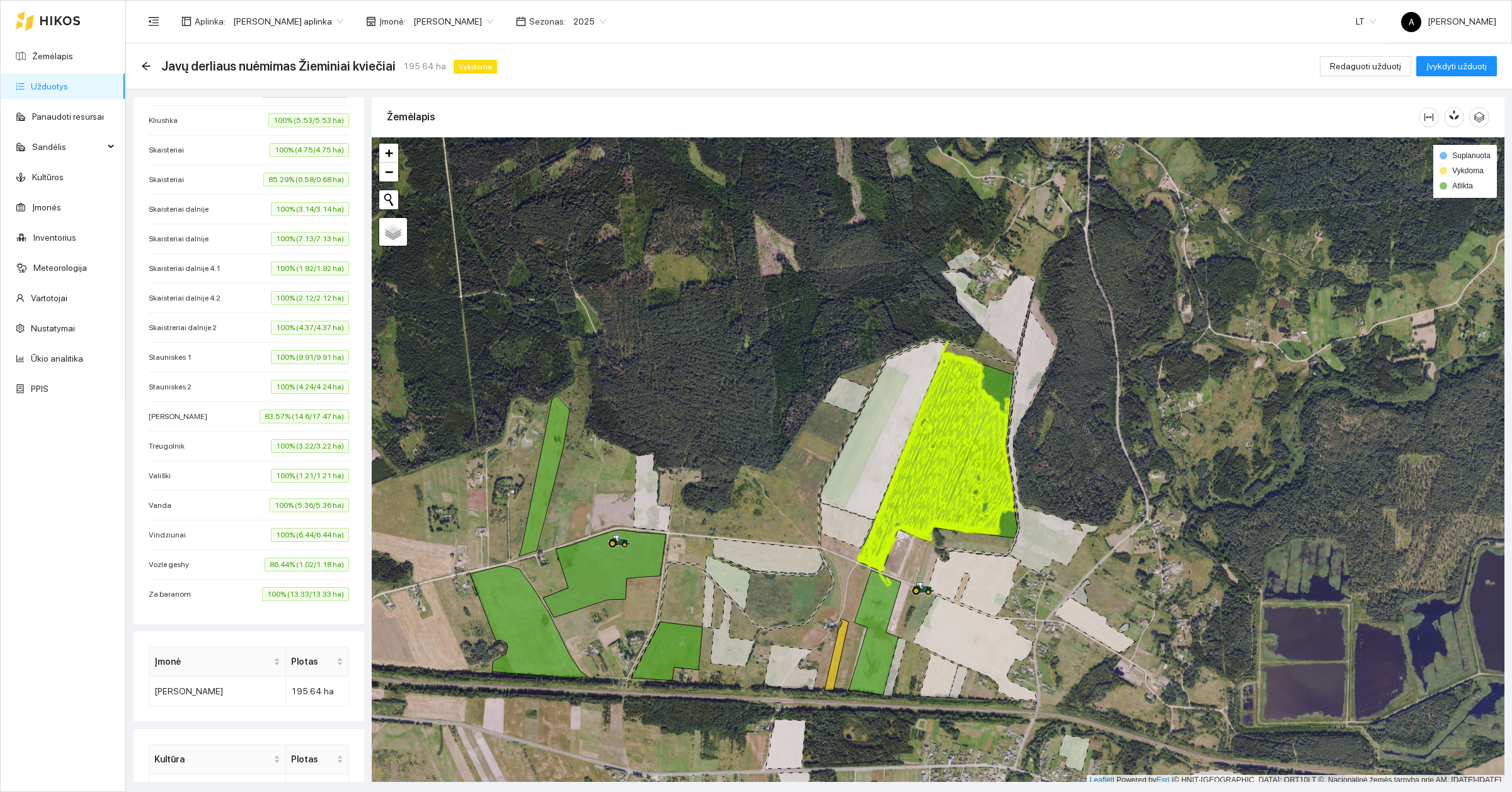
click at [278, 542] on span "100% (6.44/6.44 ha)" at bounding box center [309, 535] width 78 height 14
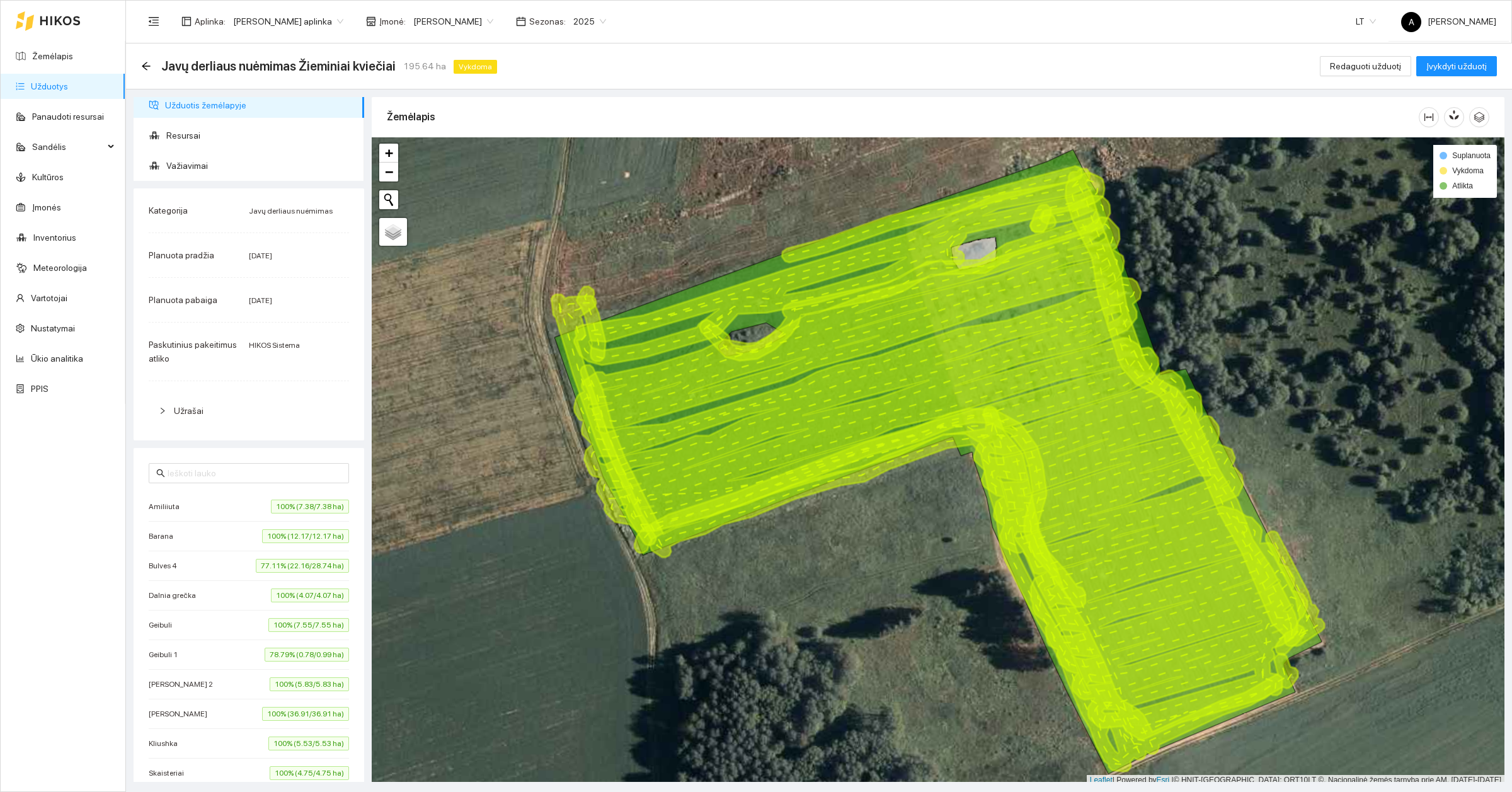
scroll to position [0, 0]
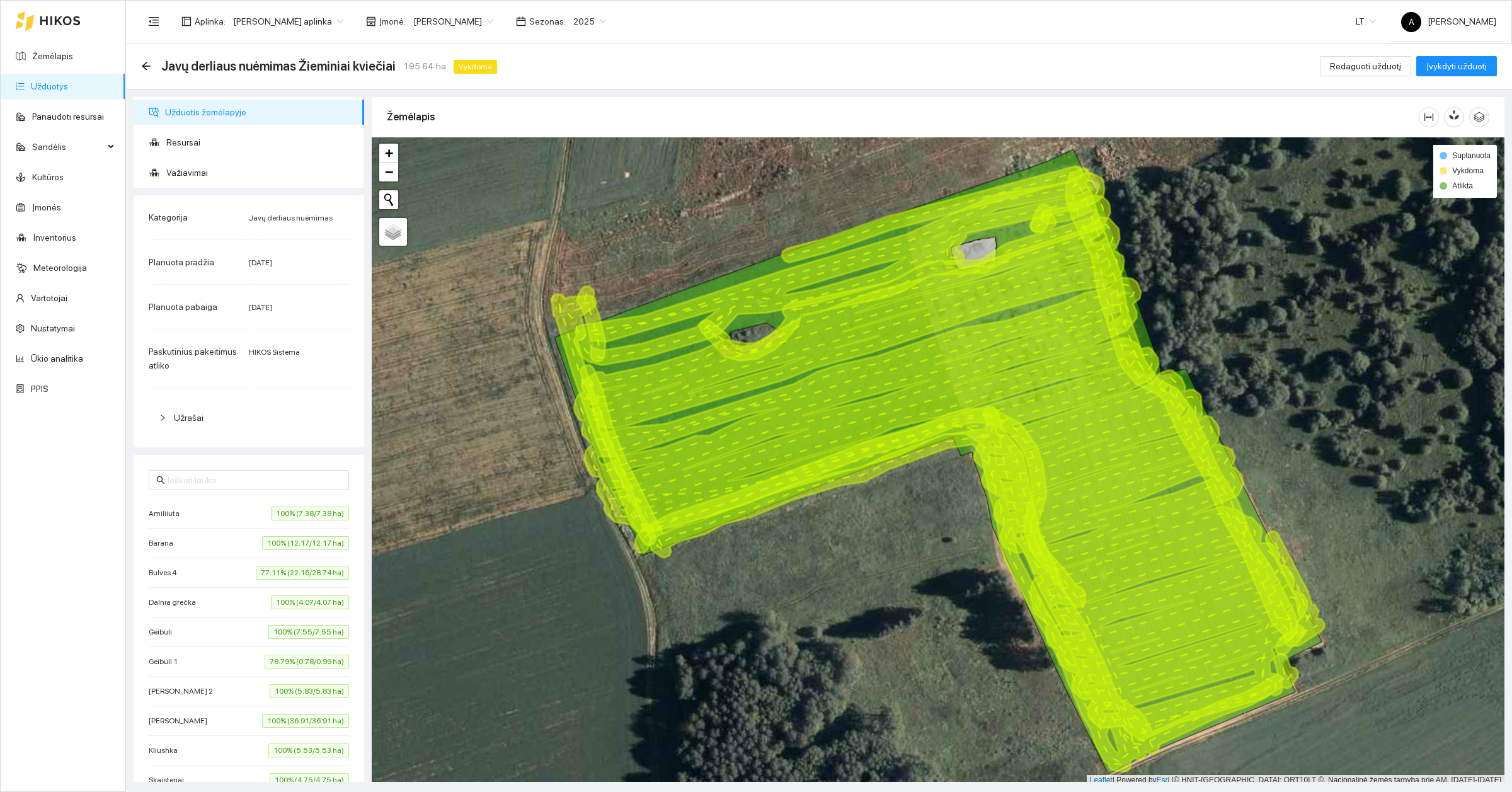
click at [216, 108] on span "Užduotis žemėlapyje" at bounding box center [260, 111] width 189 height 25
click at [142, 67] on icon "arrow-left" at bounding box center [146, 66] width 10 height 10
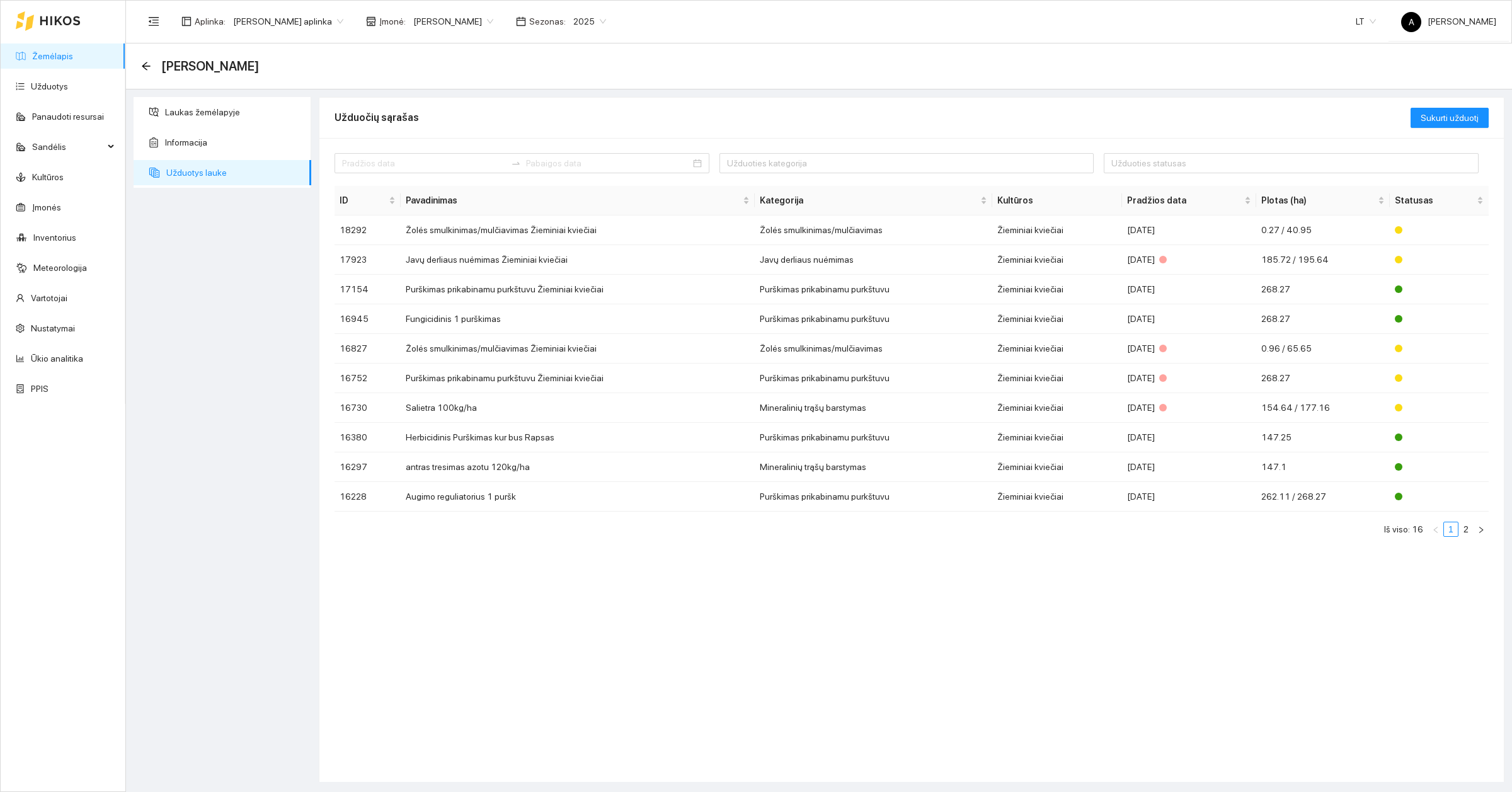
click at [42, 51] on link "Žemėlapis" at bounding box center [52, 56] width 41 height 10
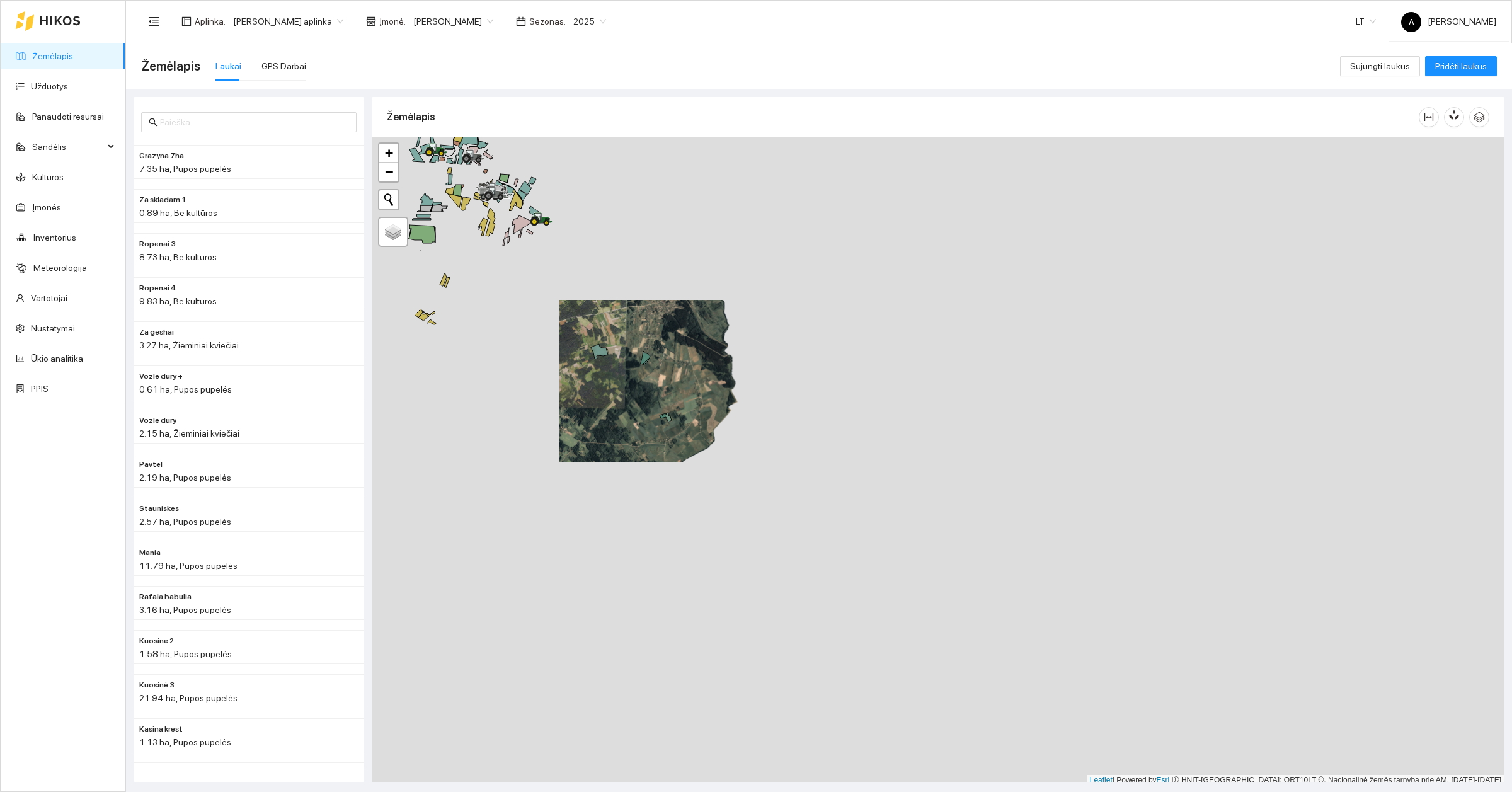
scroll to position [4, 0]
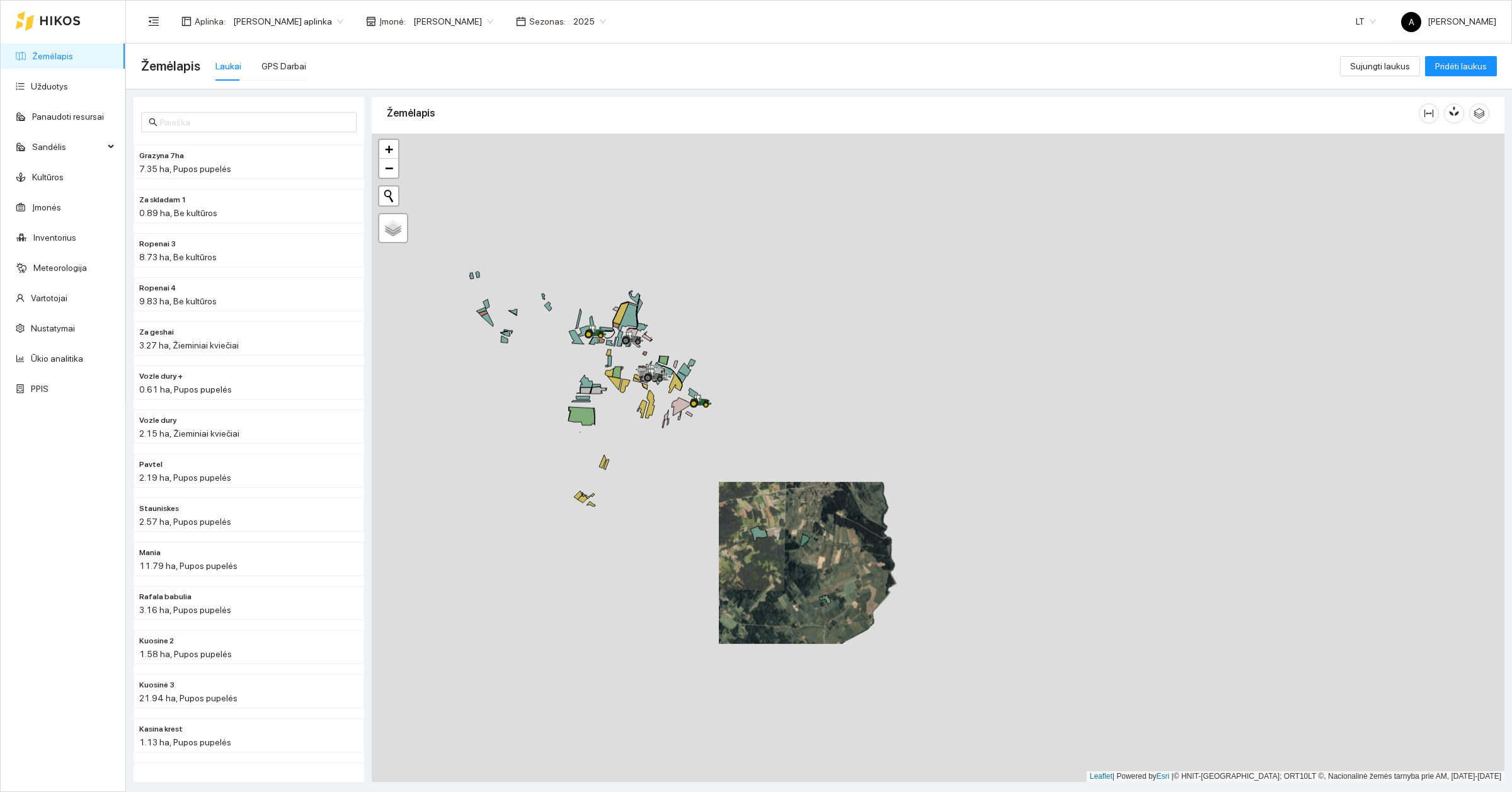
drag, startPoint x: 717, startPoint y: 490, endPoint x: 813, endPoint y: 597, distance: 143.8
click at [811, 597] on div at bounding box center [938, 458] width 1133 height 649
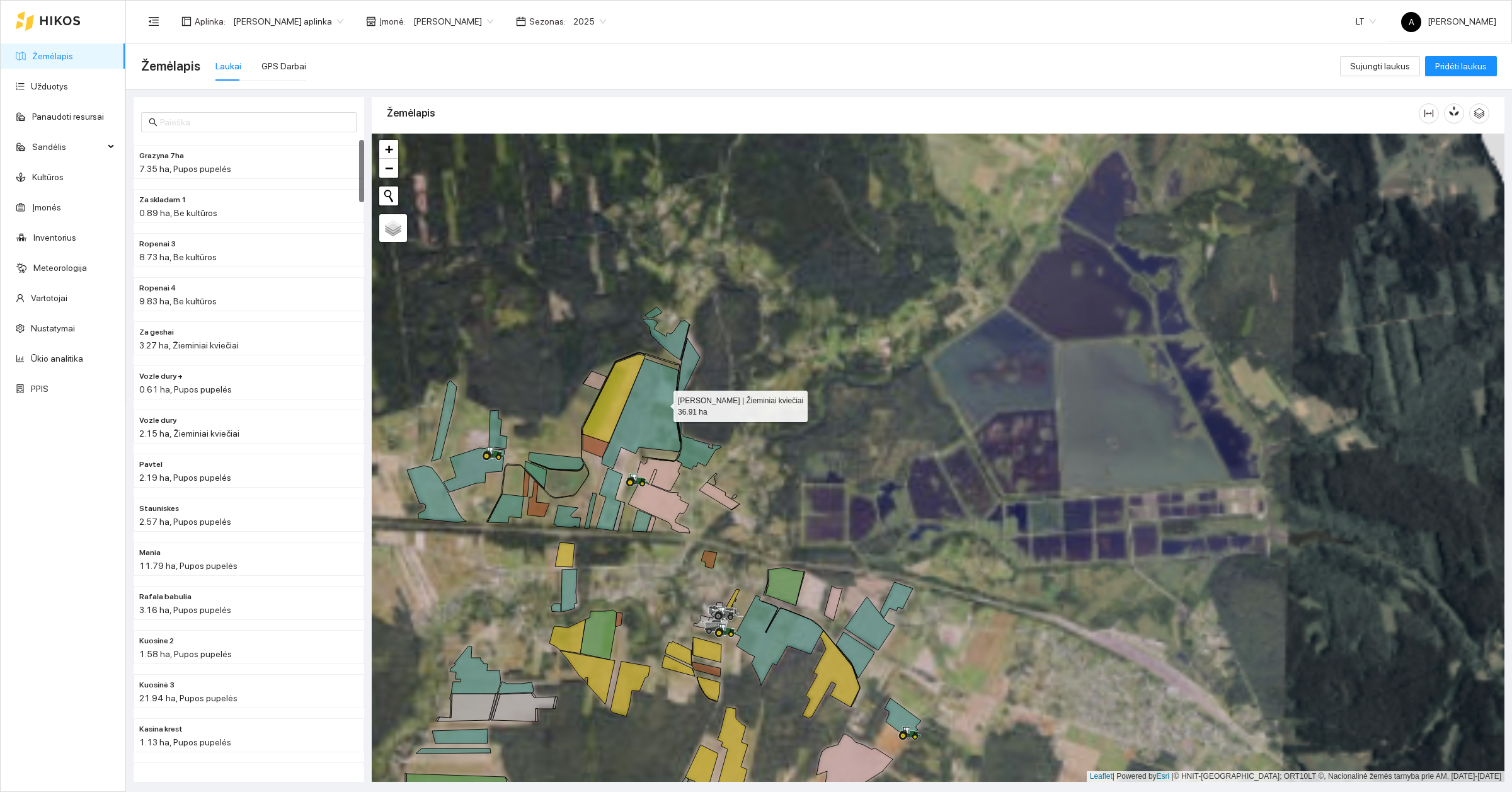
click at [662, 403] on icon at bounding box center [641, 414] width 79 height 111
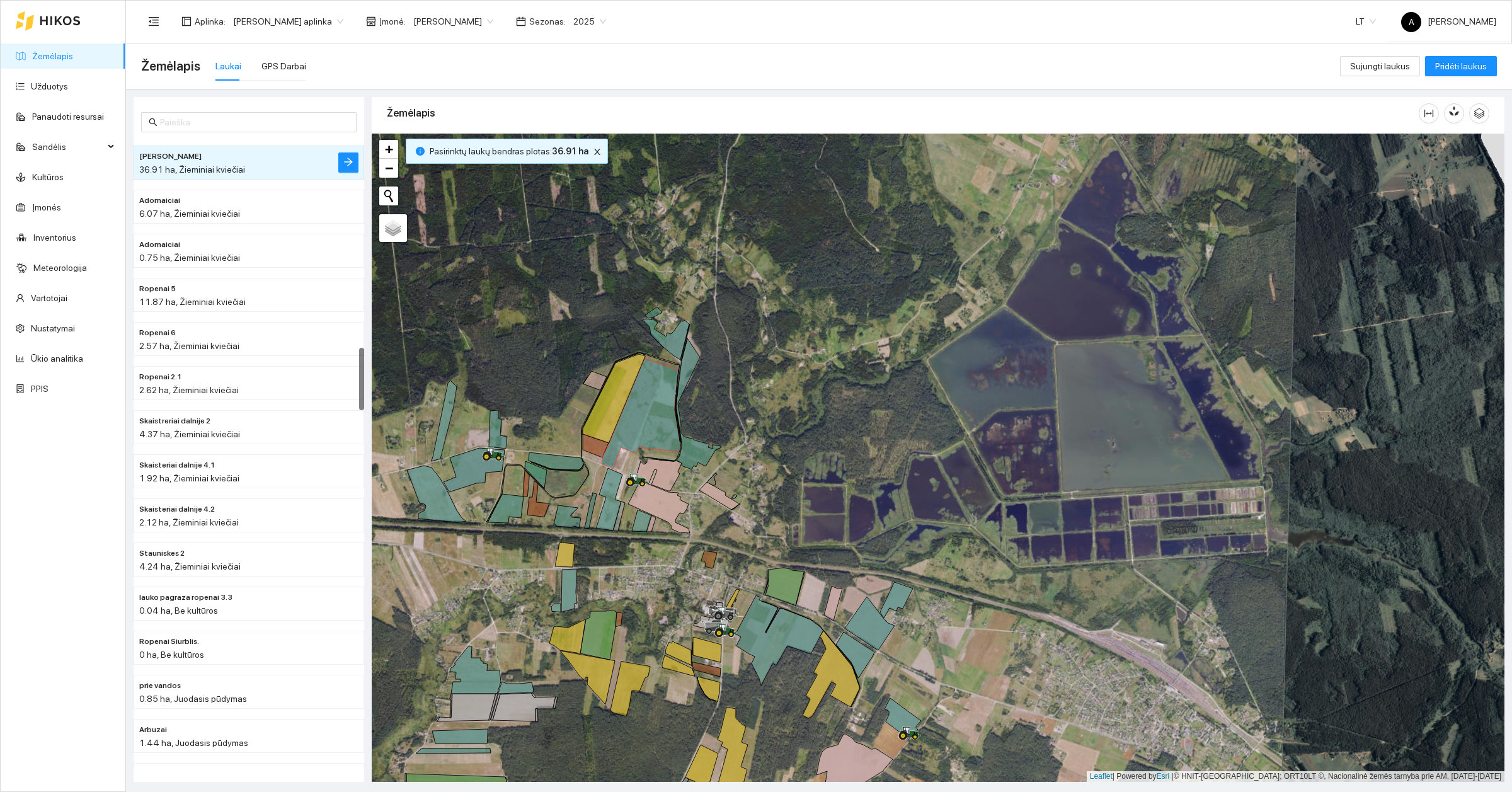
click at [337, 155] on li "[PERSON_NAME] 36.91 ha, Žieminiai kviečiai" at bounding box center [249, 163] width 231 height 34
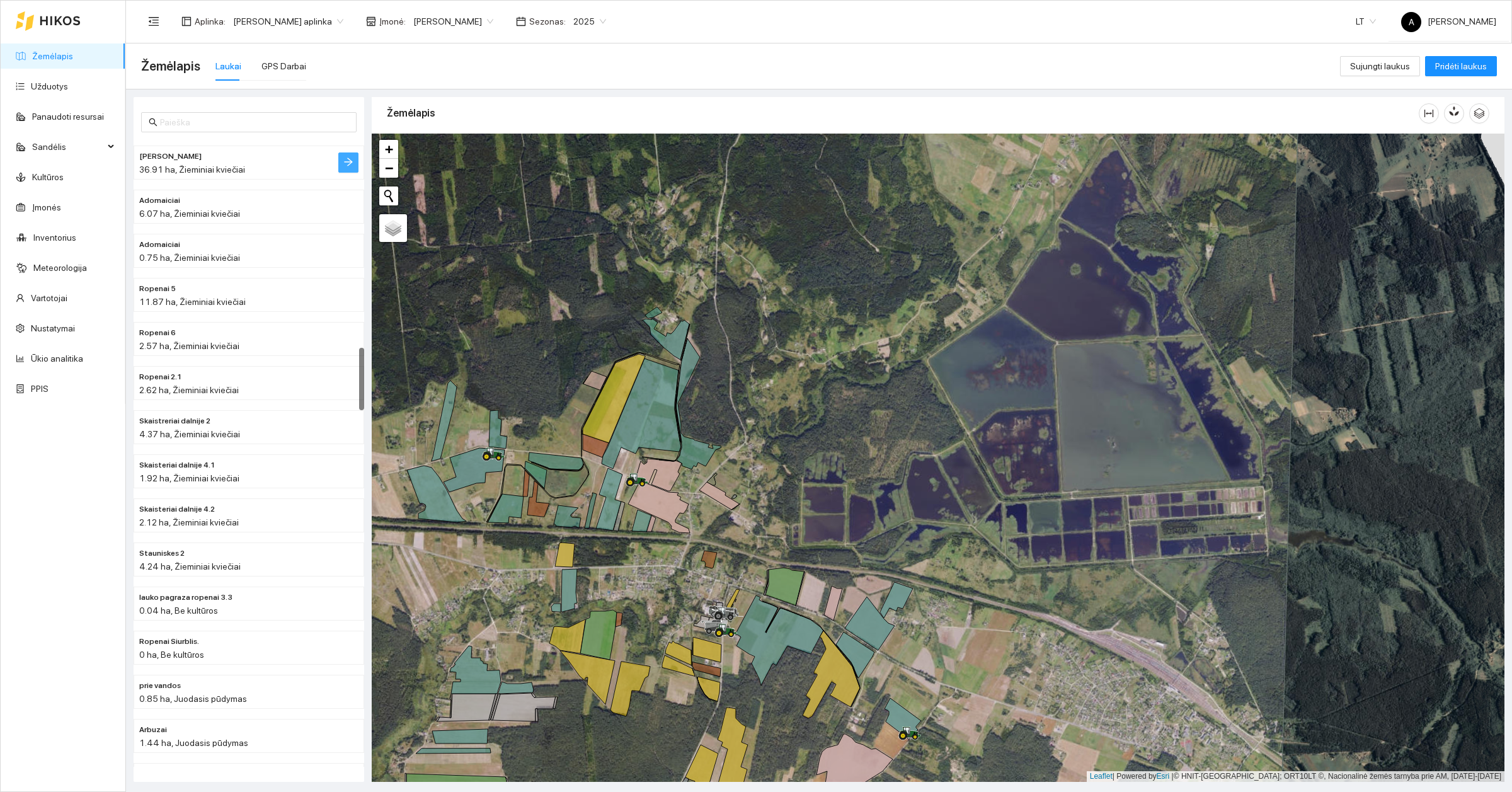
click at [345, 159] on icon "arrow-right" at bounding box center [348, 162] width 10 height 10
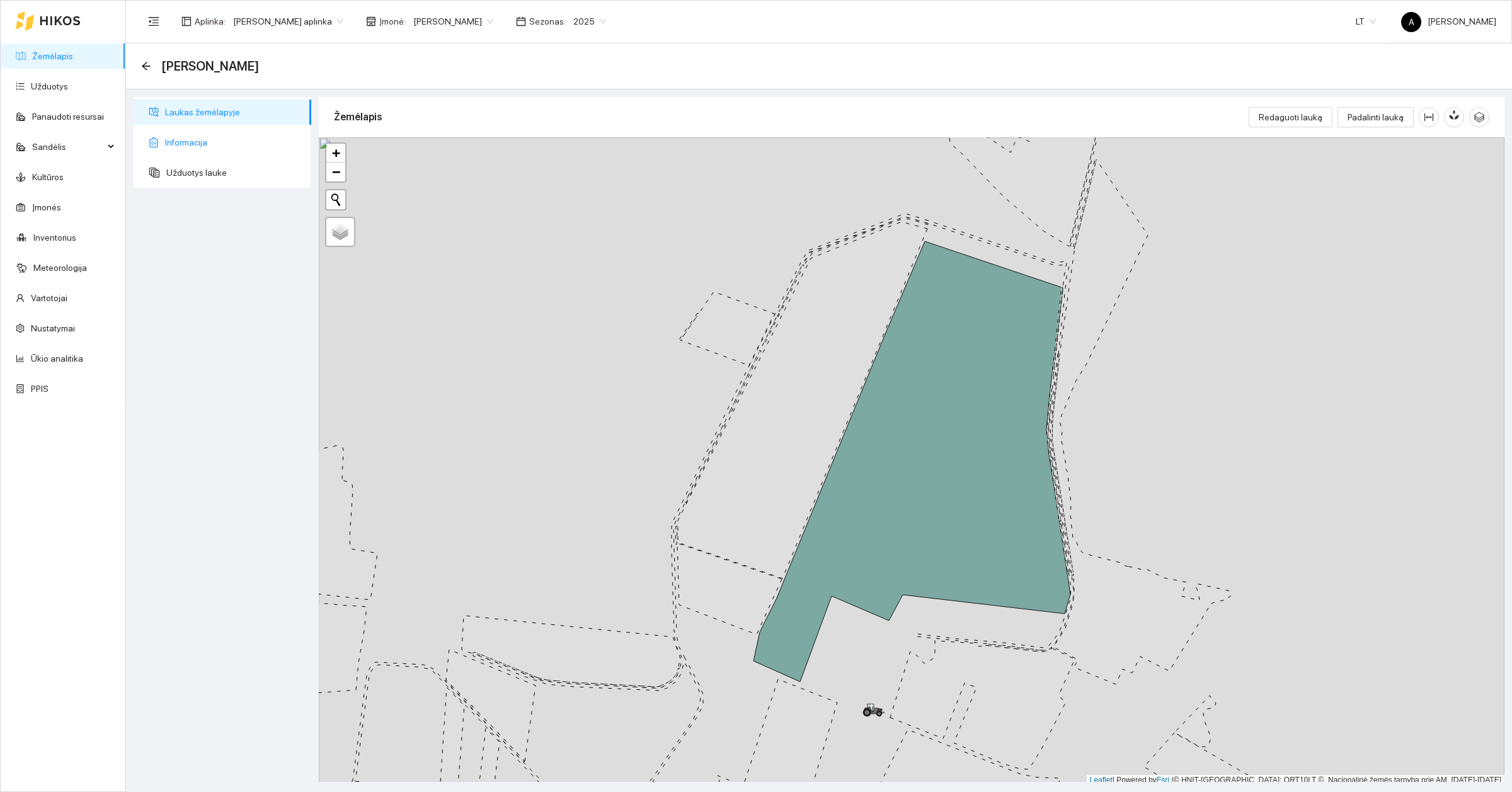
click at [237, 139] on span "Informacija" at bounding box center [233, 142] width 136 height 25
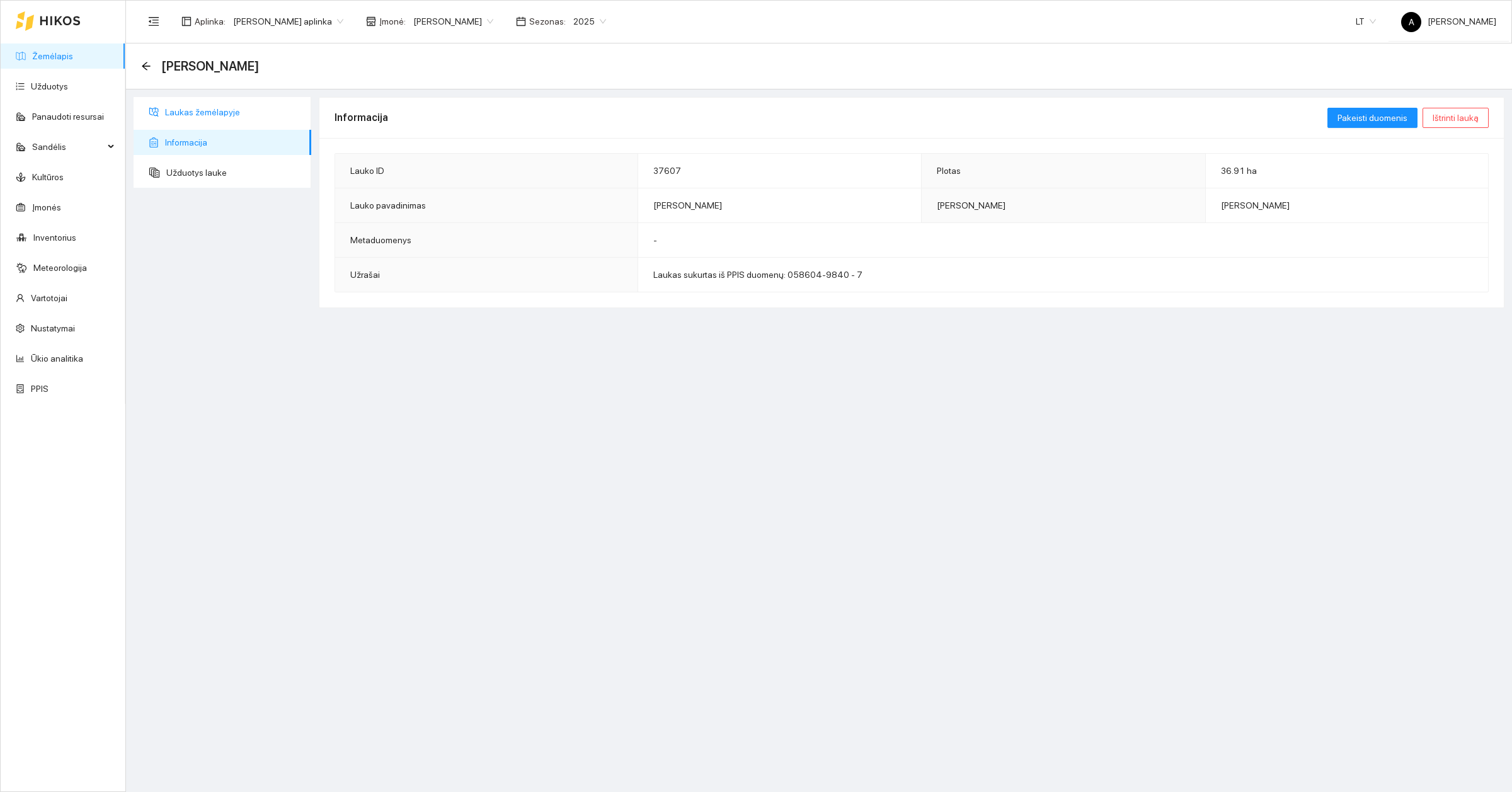
click at [200, 115] on span "Laukas žemėlapyje" at bounding box center [233, 111] width 136 height 25
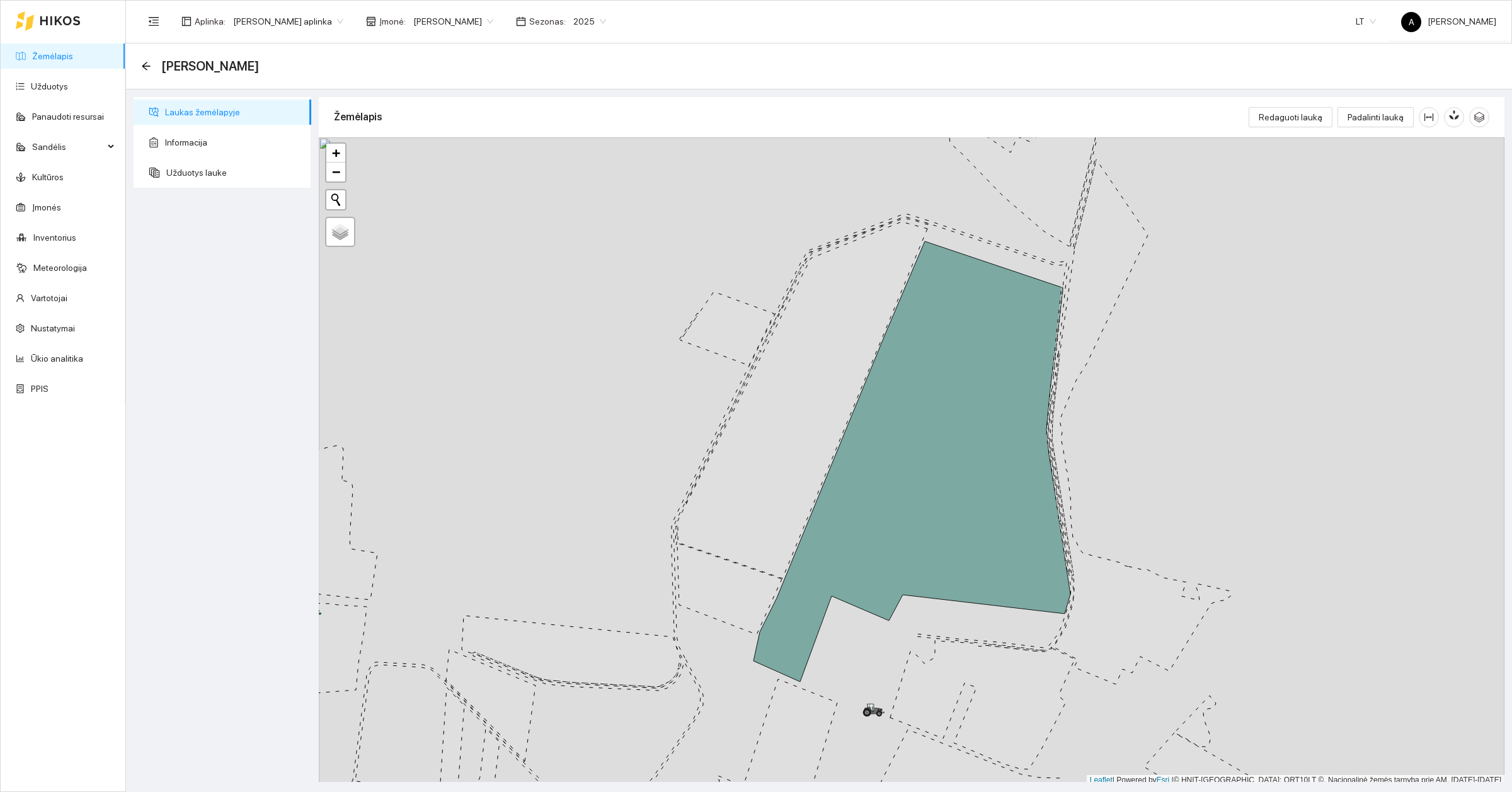
click at [61, 61] on link "Žemėlapis" at bounding box center [52, 56] width 41 height 10
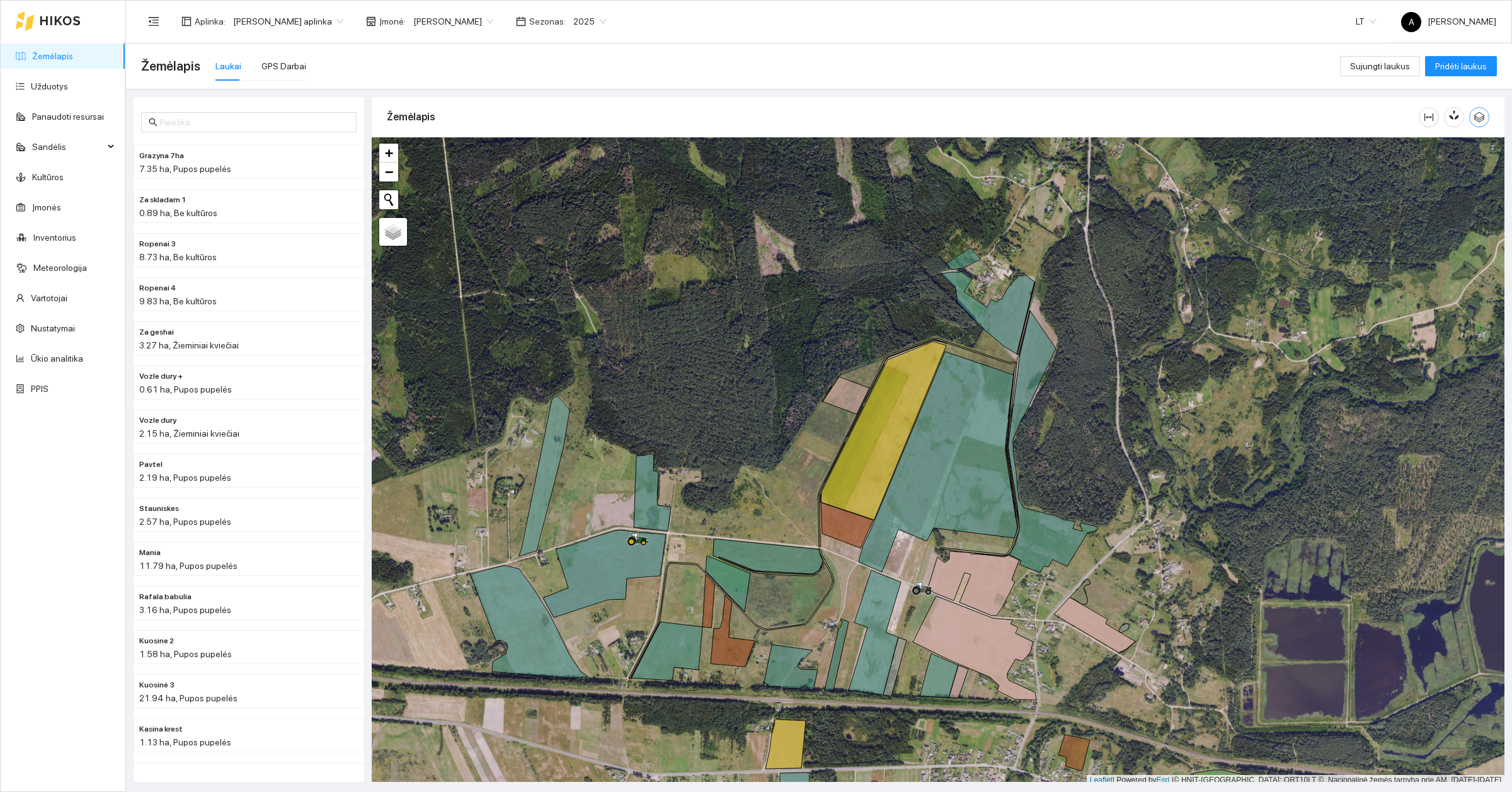
click at [1479, 113] on icon "button" at bounding box center [1479, 117] width 11 height 11
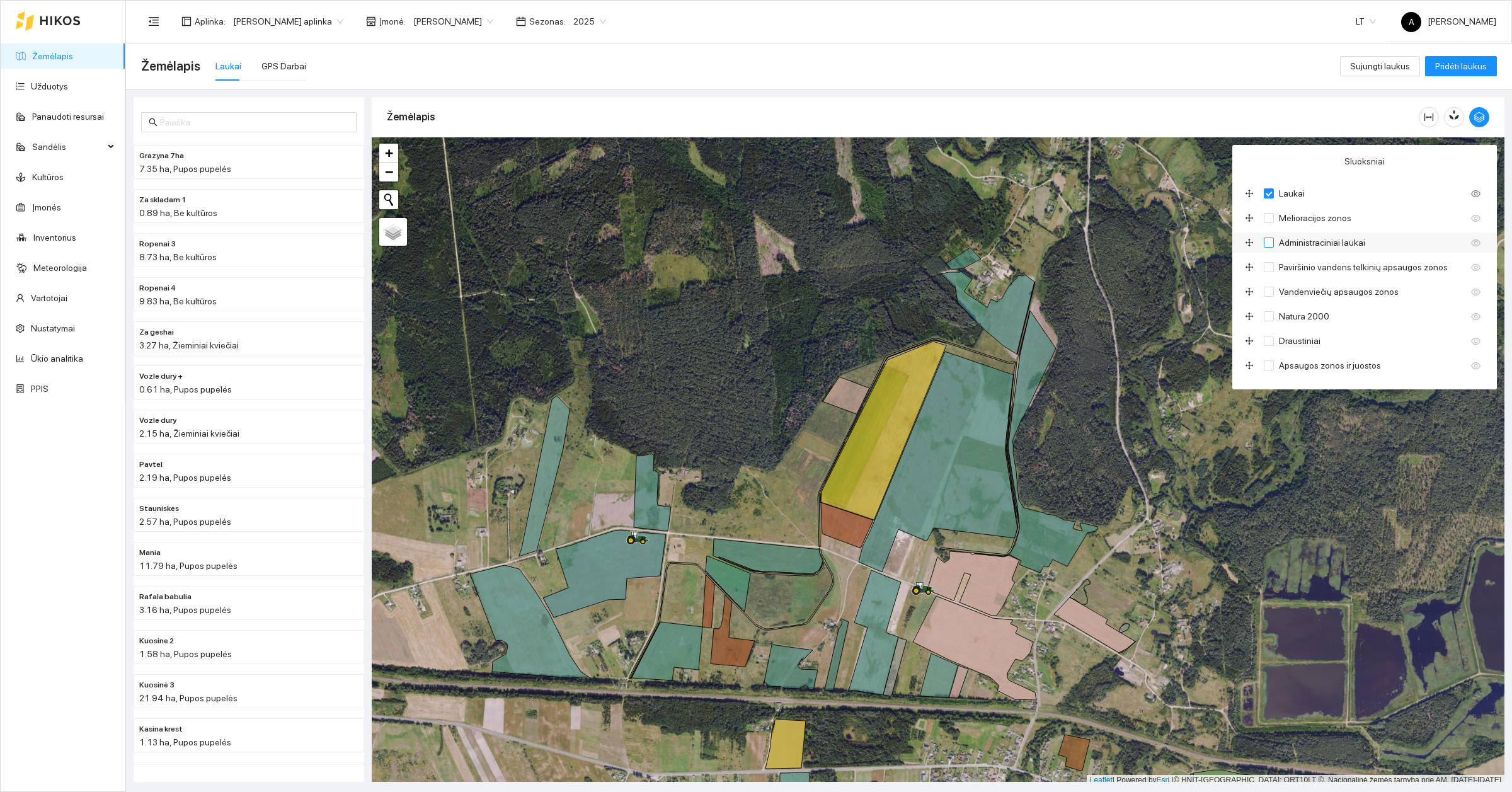
click at [1273, 243] on input "Administraciniai laukai" at bounding box center [1269, 242] width 10 height 10
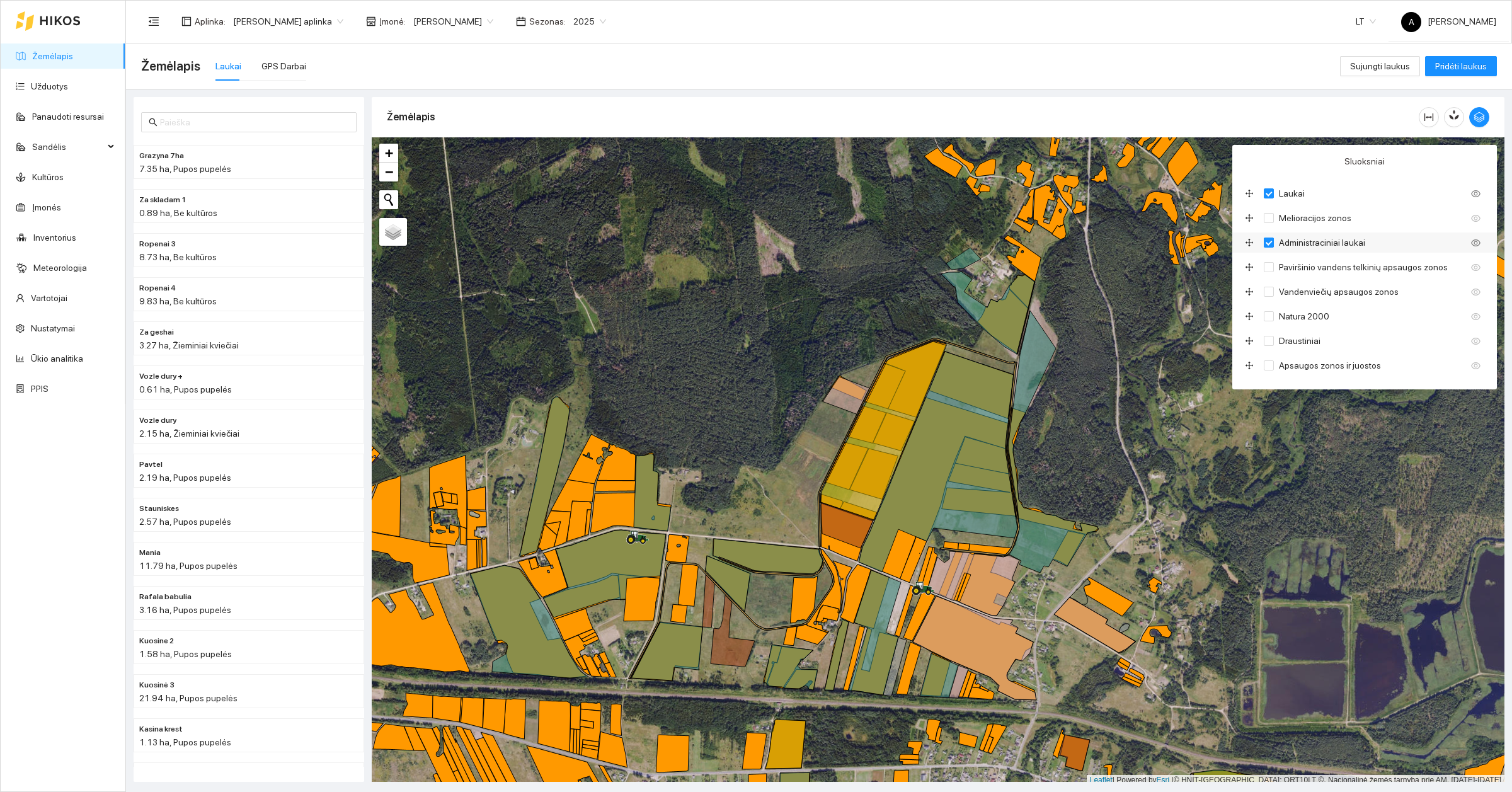
click at [1270, 240] on input "Administraciniai laukai" at bounding box center [1269, 242] width 10 height 10
checkbox input "false"
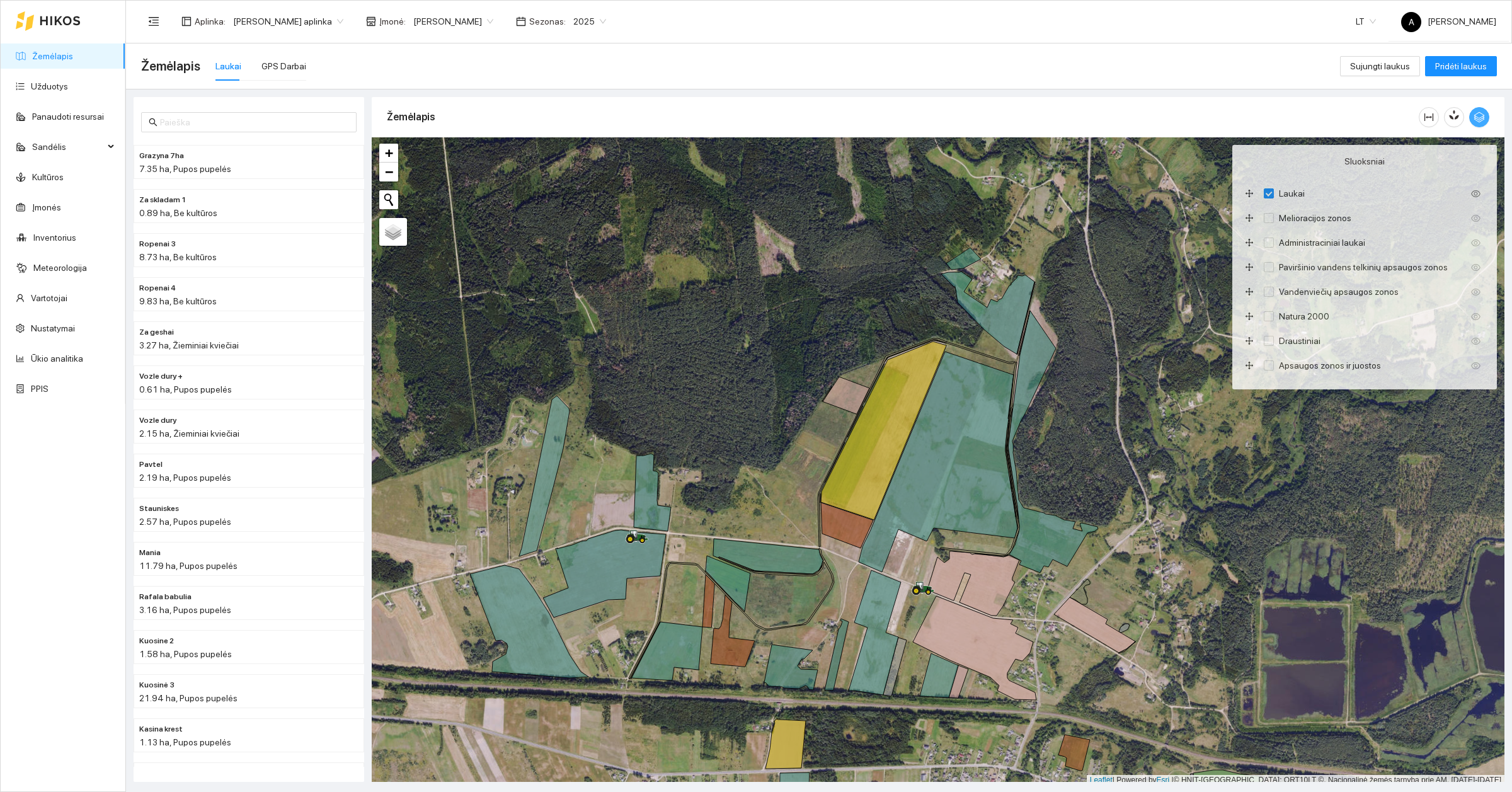
click at [1476, 112] on icon "button" at bounding box center [1479, 117] width 11 height 11
